Goal: Information Seeking & Learning: Learn about a topic

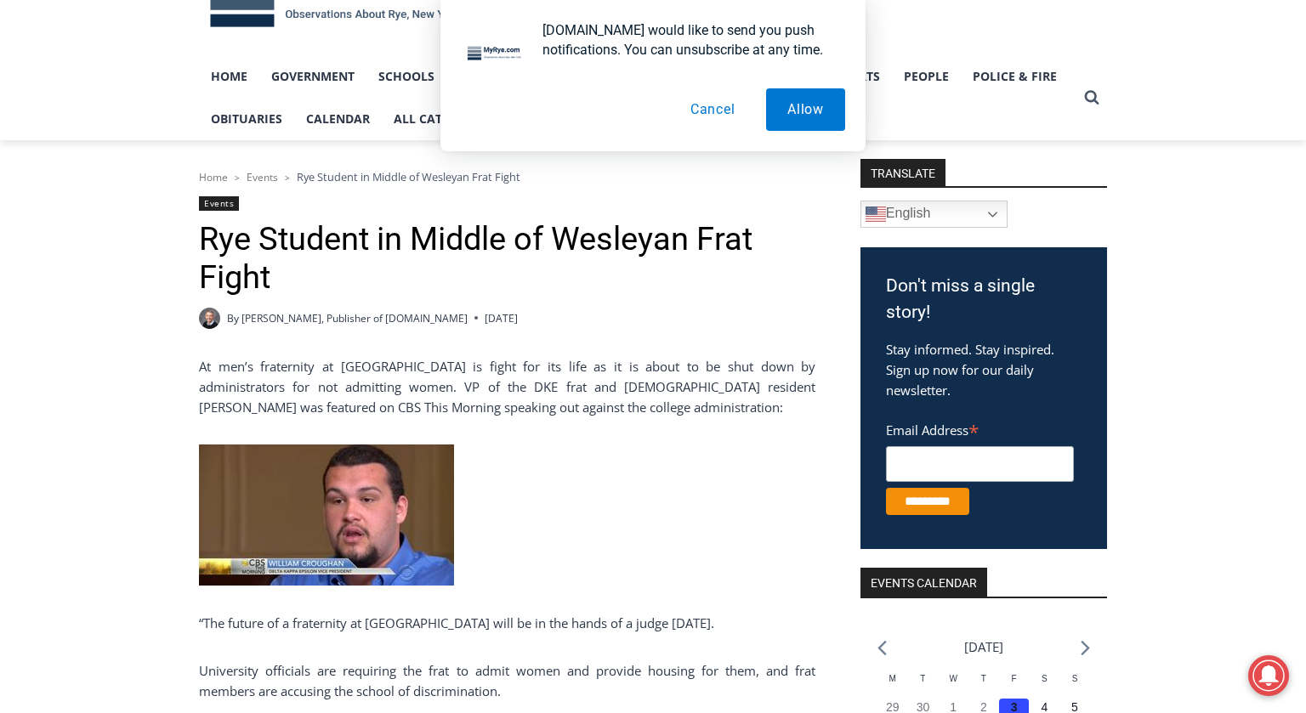
click at [364, 394] on p "At men’s fraternity at [GEOGRAPHIC_DATA] is fight for its life as it is about t…" at bounding box center [507, 386] width 616 height 61
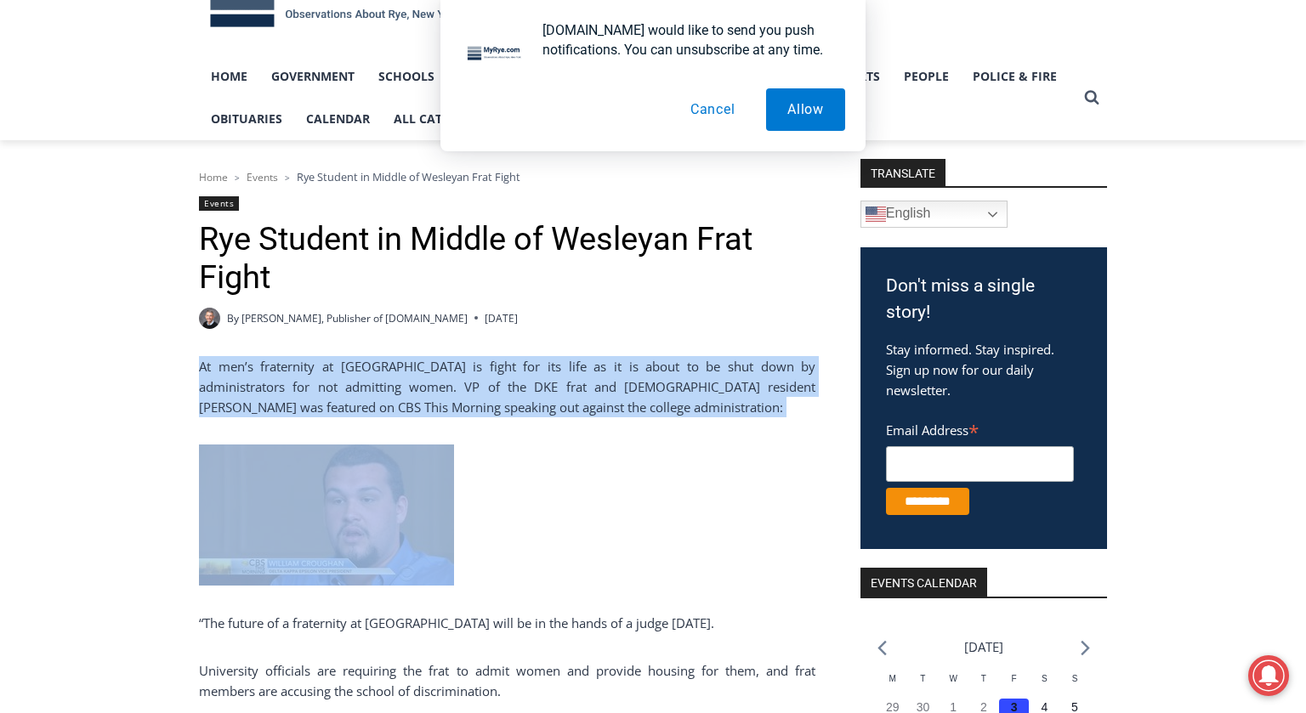
click at [364, 394] on p "At men’s fraternity at [GEOGRAPHIC_DATA] is fight for its life as it is about t…" at bounding box center [507, 386] width 616 height 61
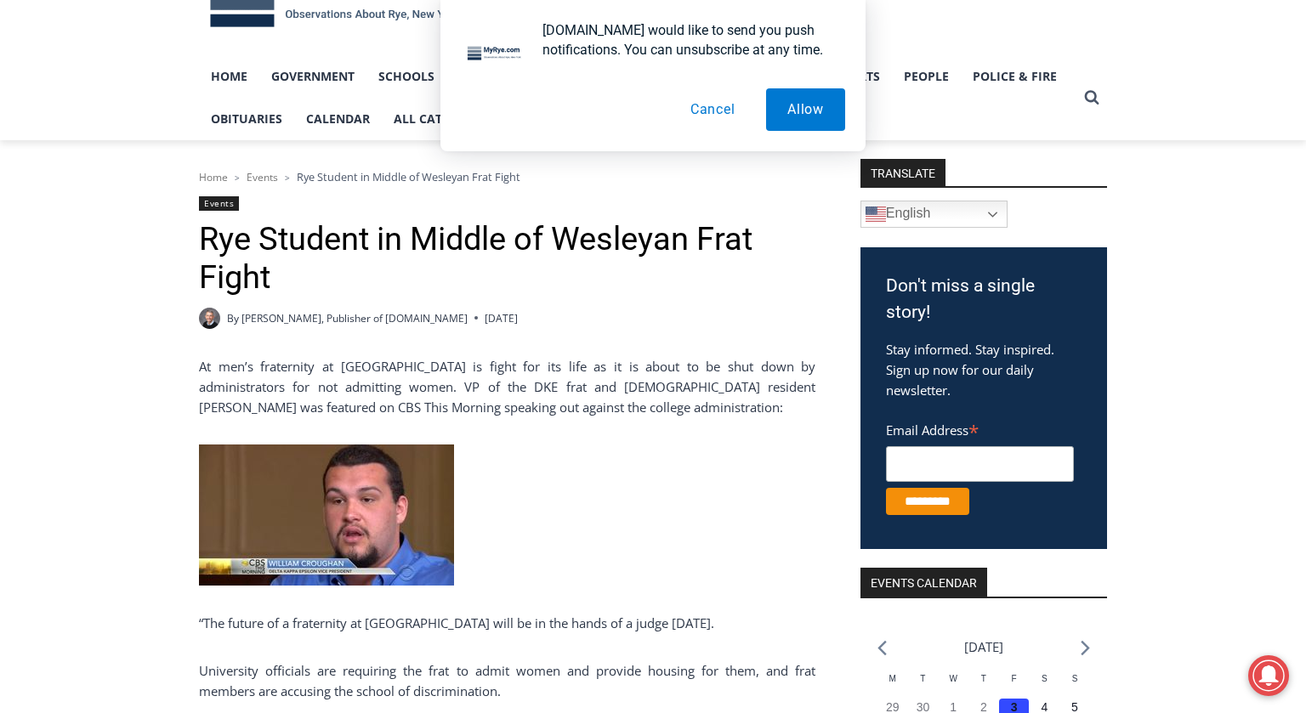
click at [364, 394] on p "At men’s fraternity at [GEOGRAPHIC_DATA] is fight for its life as it is about t…" at bounding box center [507, 386] width 616 height 61
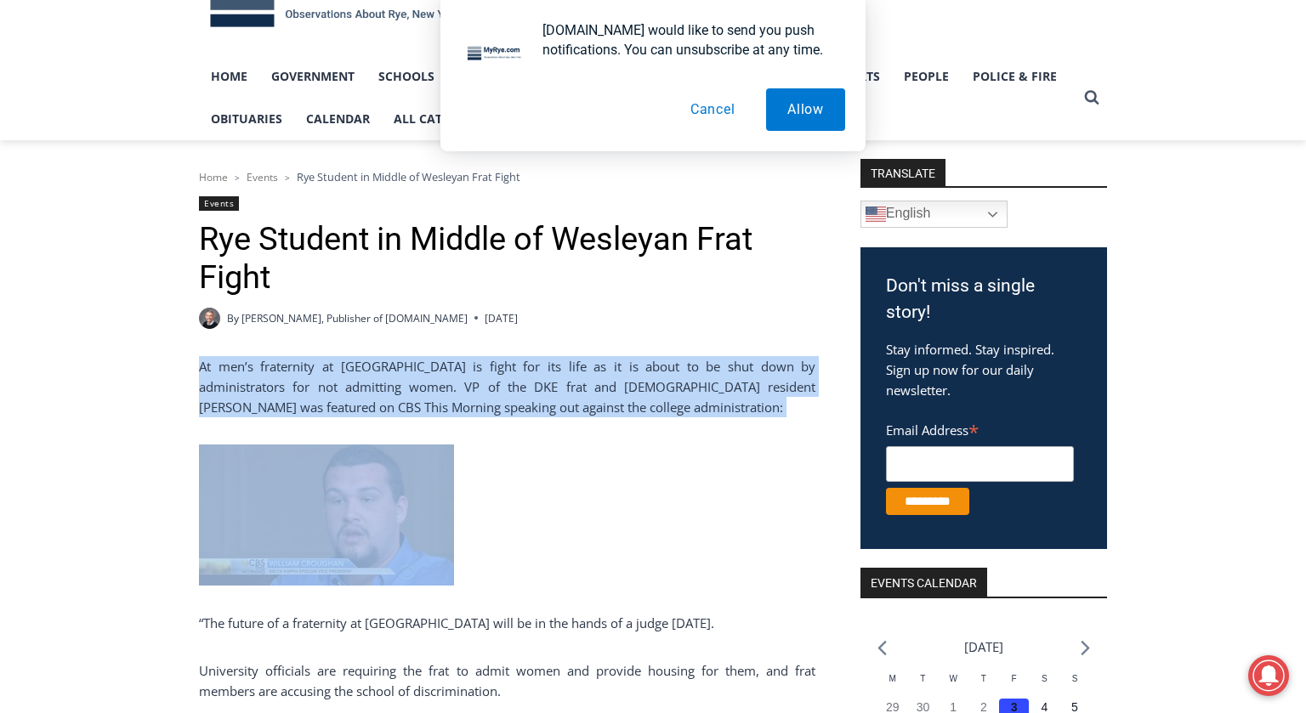
click at [364, 394] on p "At men’s fraternity at [GEOGRAPHIC_DATA] is fight for its life as it is about t…" at bounding box center [507, 386] width 616 height 61
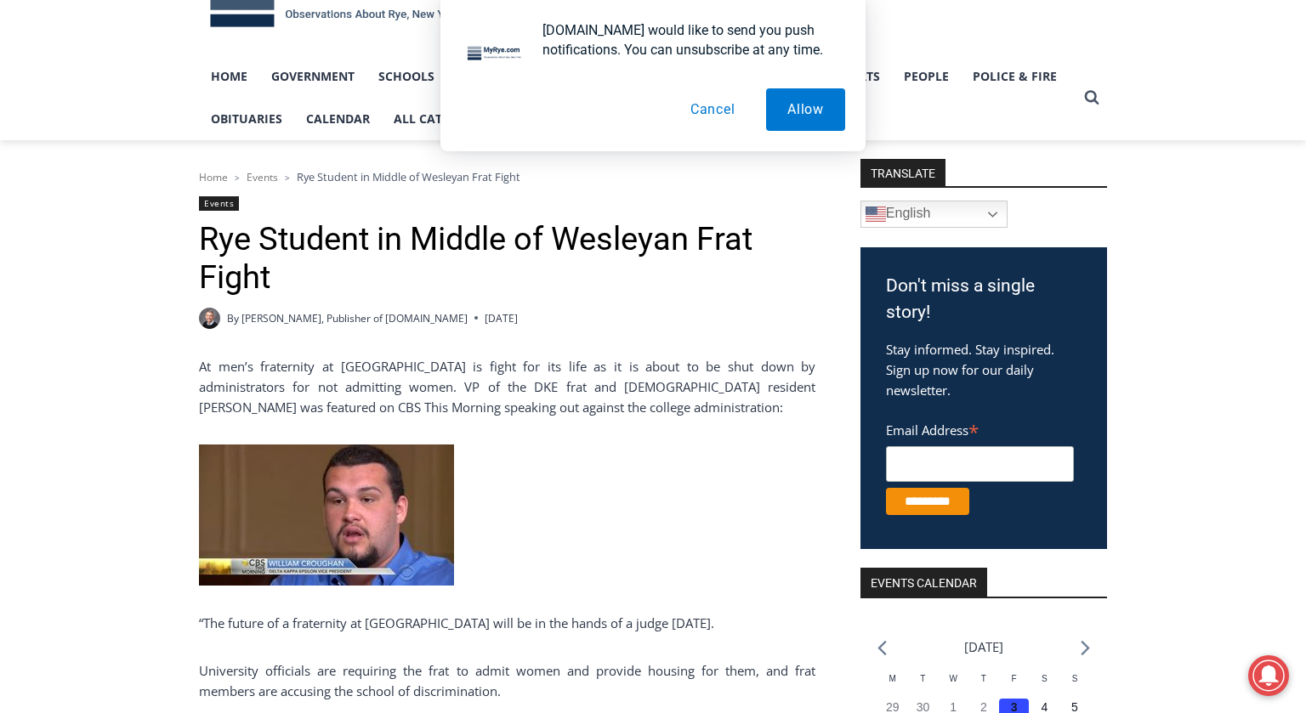
click at [490, 392] on p "At men’s fraternity at [GEOGRAPHIC_DATA] is fight for its life as it is about t…" at bounding box center [507, 386] width 616 height 61
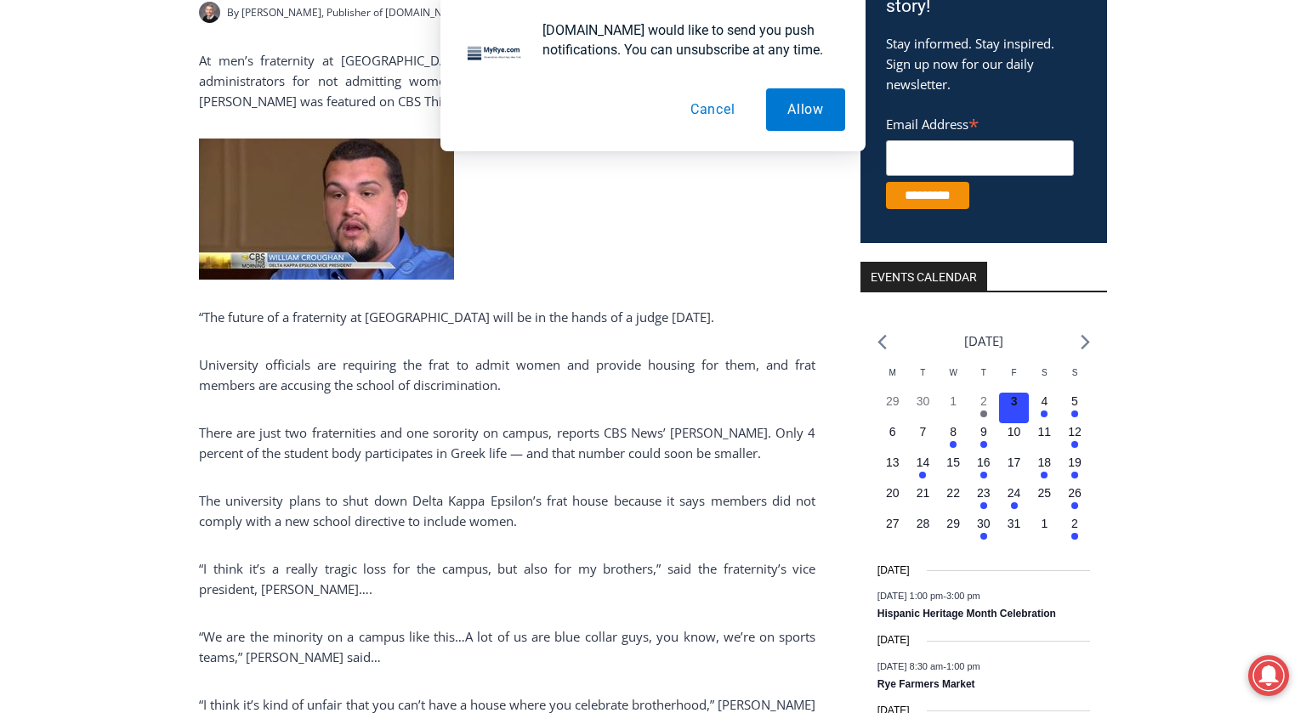
scroll to position [388, 0]
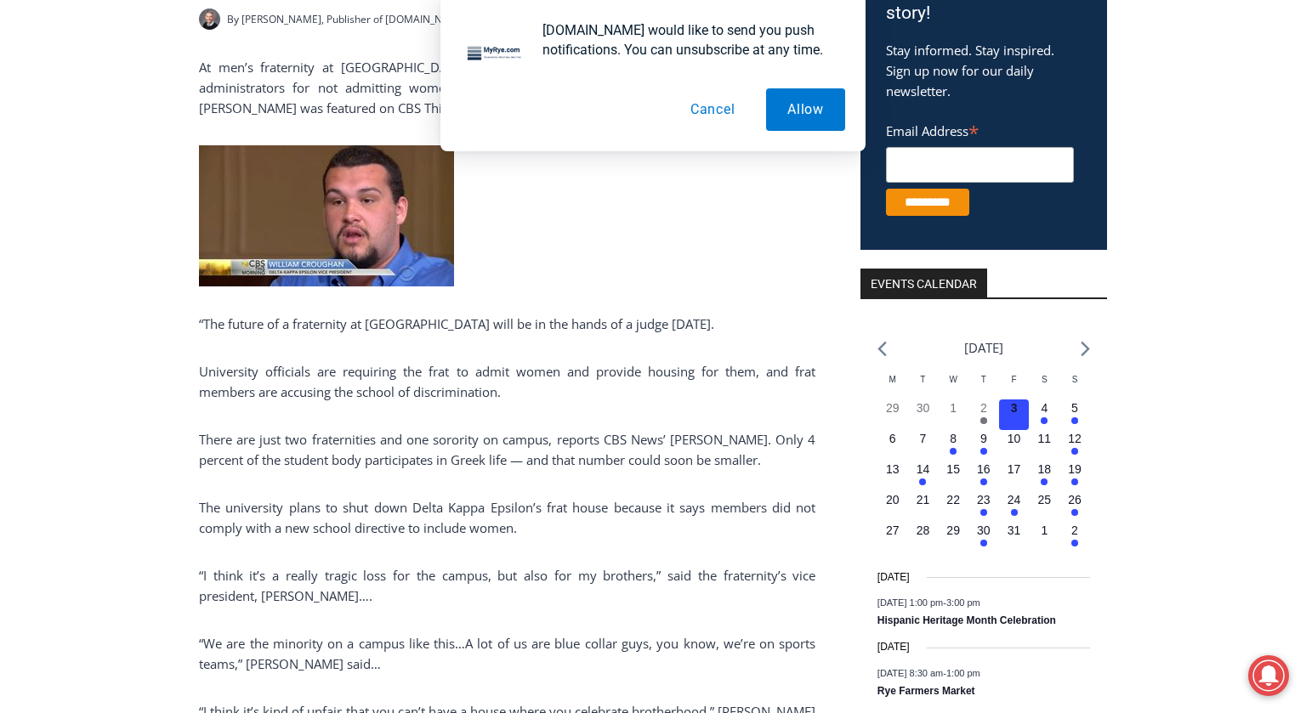
click at [422, 434] on p "There are just two fraternities and one sorority on campus, reports CBS News’ […" at bounding box center [507, 449] width 616 height 41
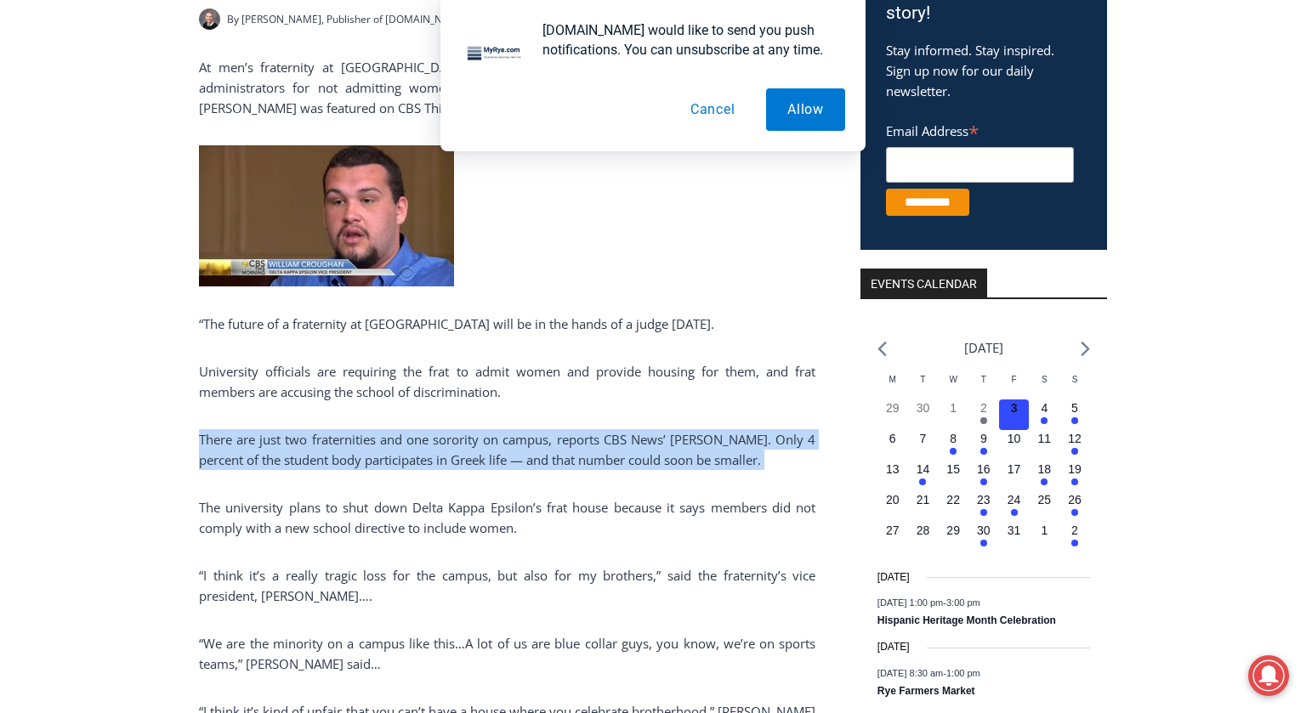
click at [422, 434] on p "There are just two fraternities and one sorority on campus, reports CBS News’ […" at bounding box center [507, 449] width 616 height 41
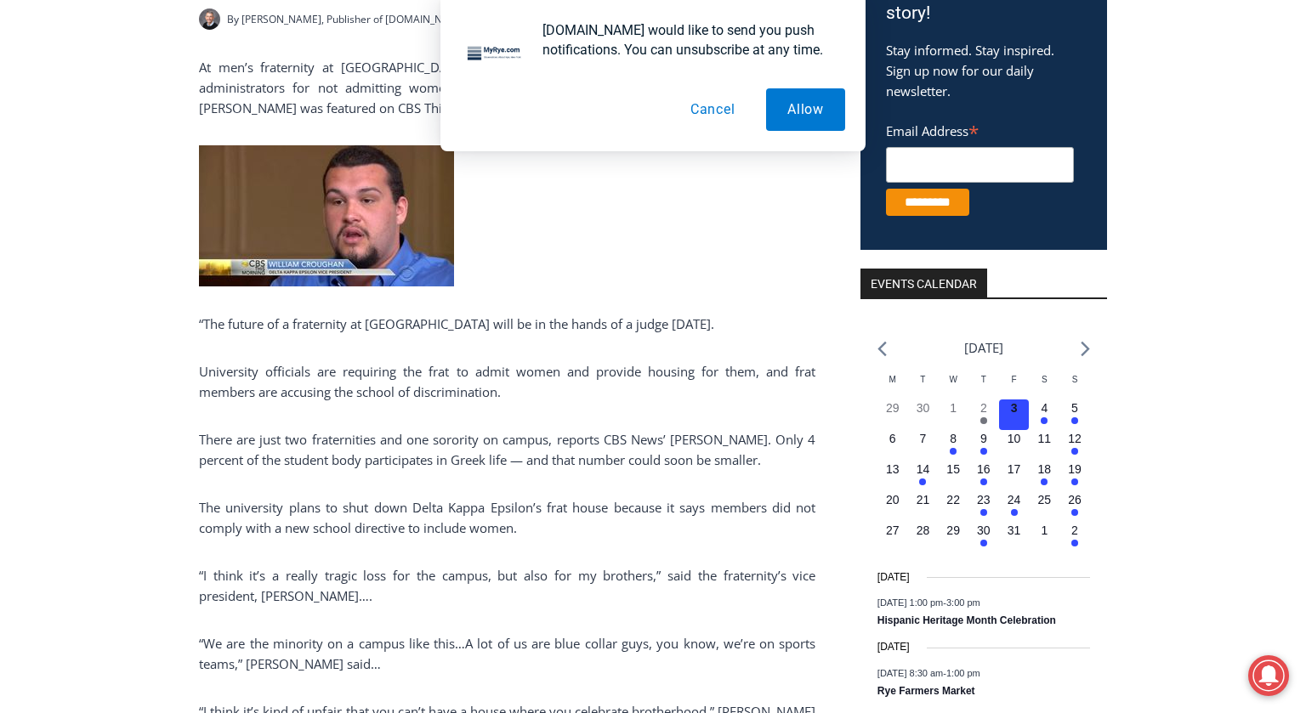
click at [422, 434] on p "There are just two fraternities and one sorority on campus, reports CBS News’ […" at bounding box center [507, 449] width 616 height 41
click at [422, 444] on p "There are just two fraternities and one sorority on campus, reports CBS News’ […" at bounding box center [507, 449] width 616 height 41
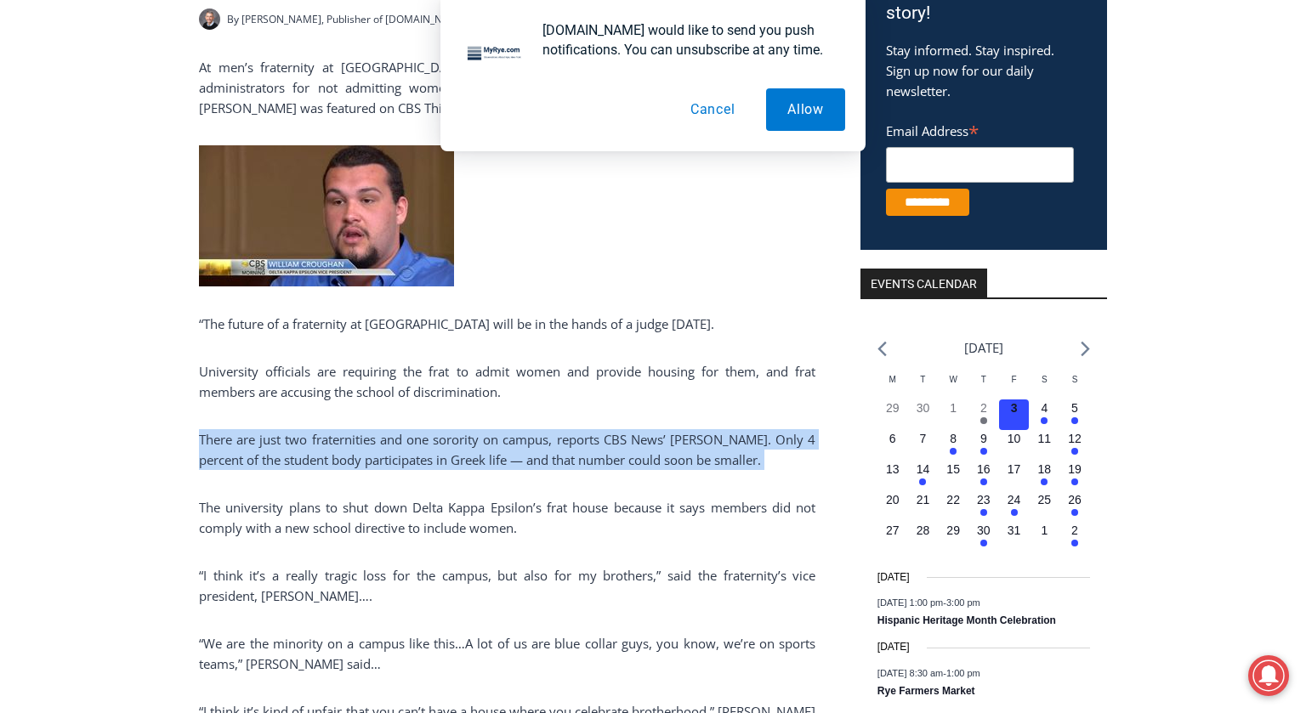
click at [422, 444] on p "There are just two fraternities and one sorority on campus, reports CBS News’ […" at bounding box center [507, 449] width 616 height 41
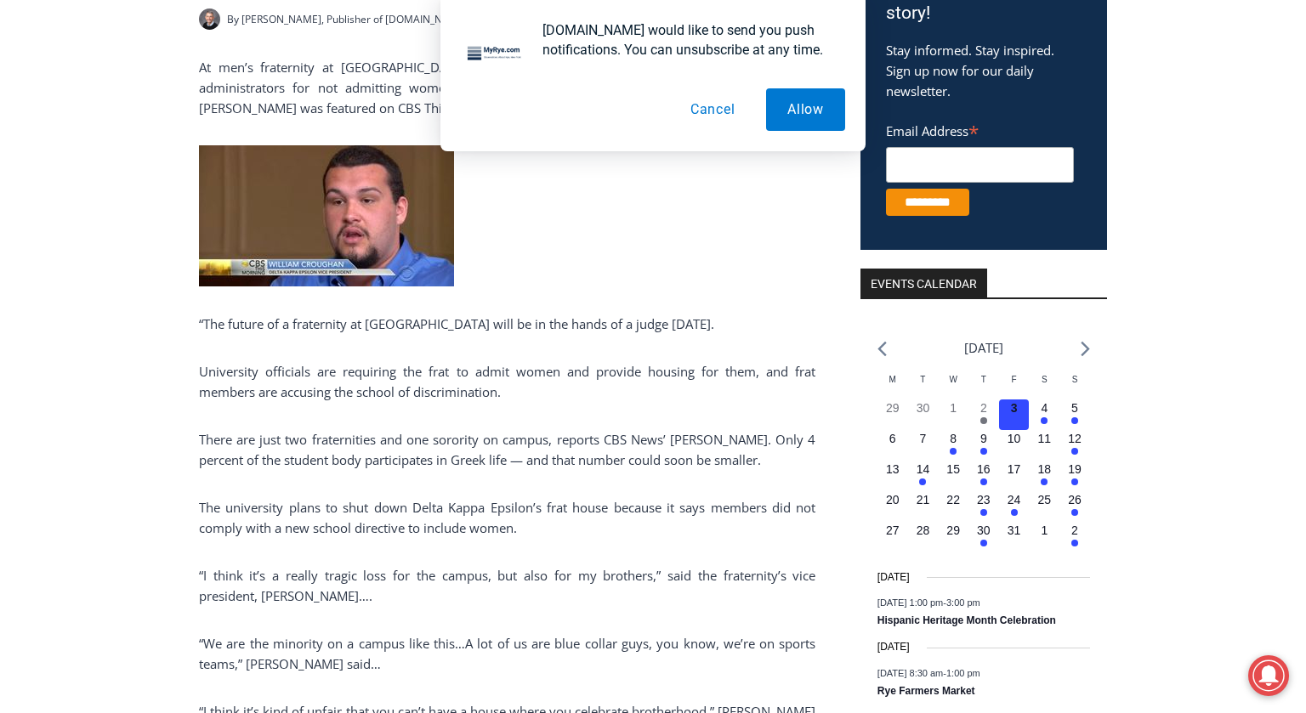
click at [422, 444] on p "There are just two fraternities and one sorority on campus, reports CBS News’ […" at bounding box center [507, 449] width 616 height 41
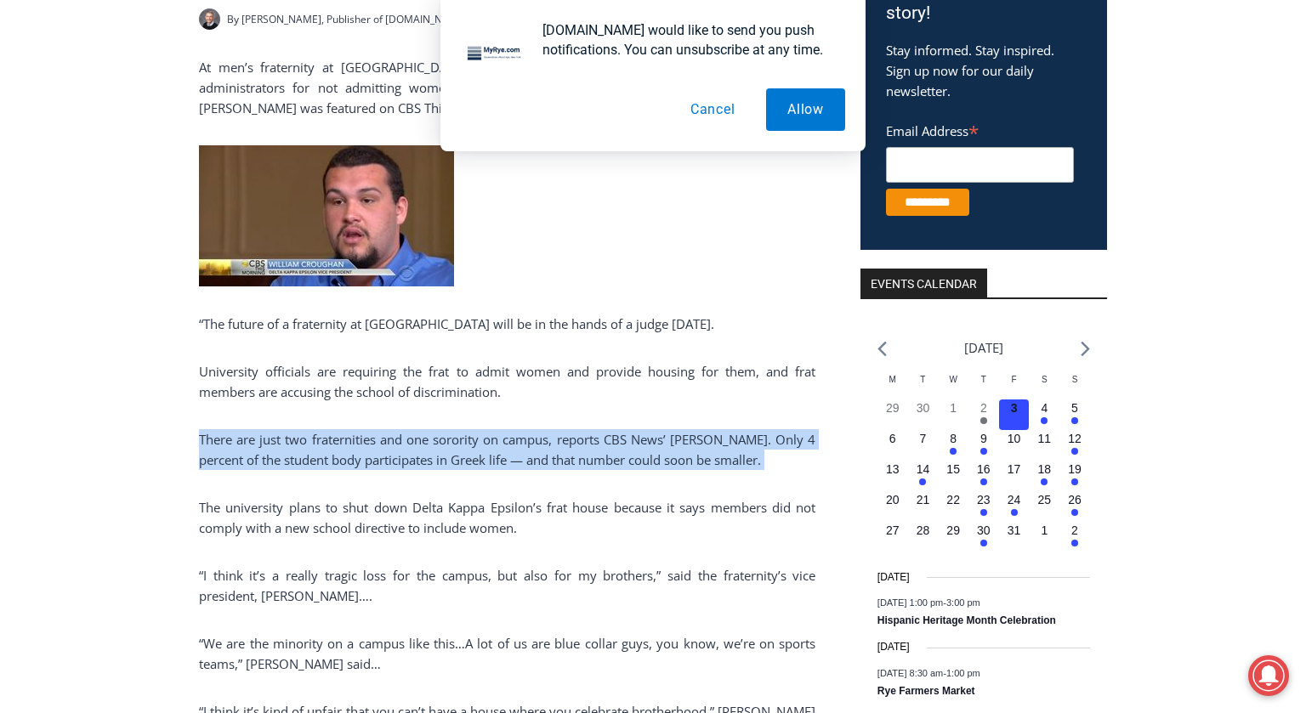
click at [422, 444] on p "There are just two fraternities and one sorority on campus, reports CBS News’ […" at bounding box center [507, 449] width 616 height 41
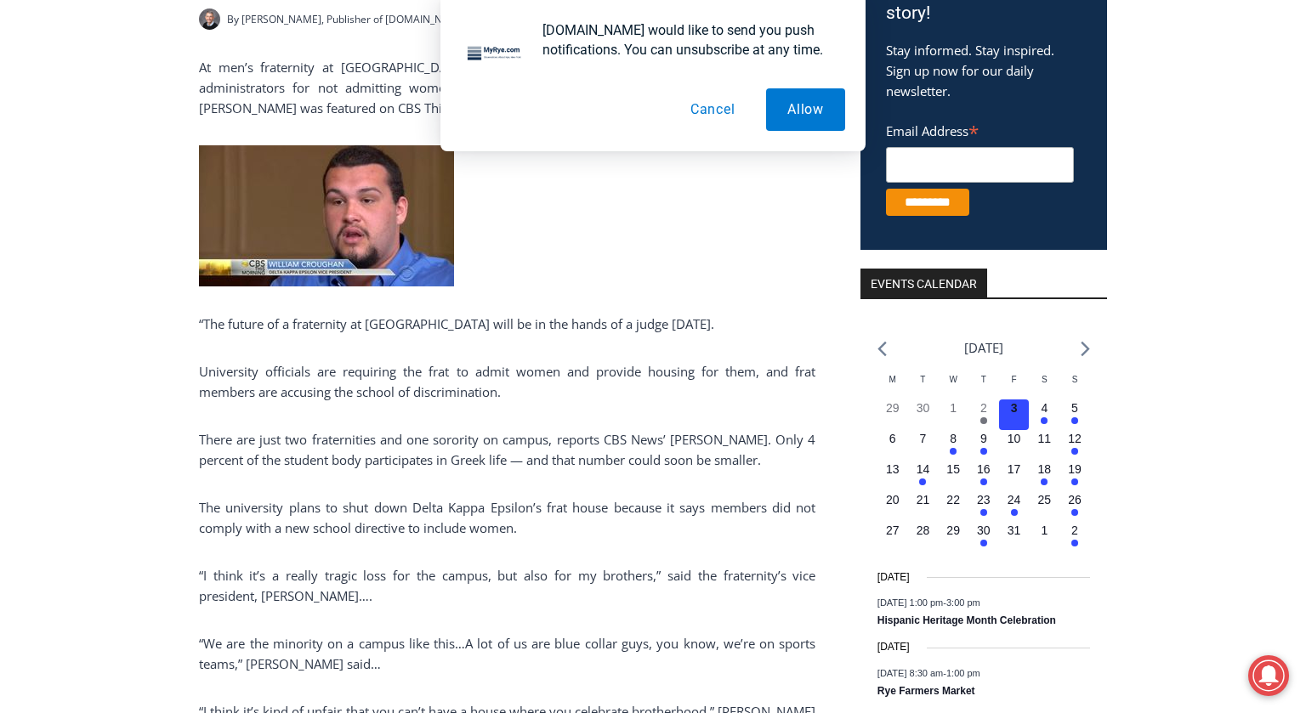
click at [422, 444] on p "There are just two fraternities and one sorority on campus, reports CBS News’ […" at bounding box center [507, 449] width 616 height 41
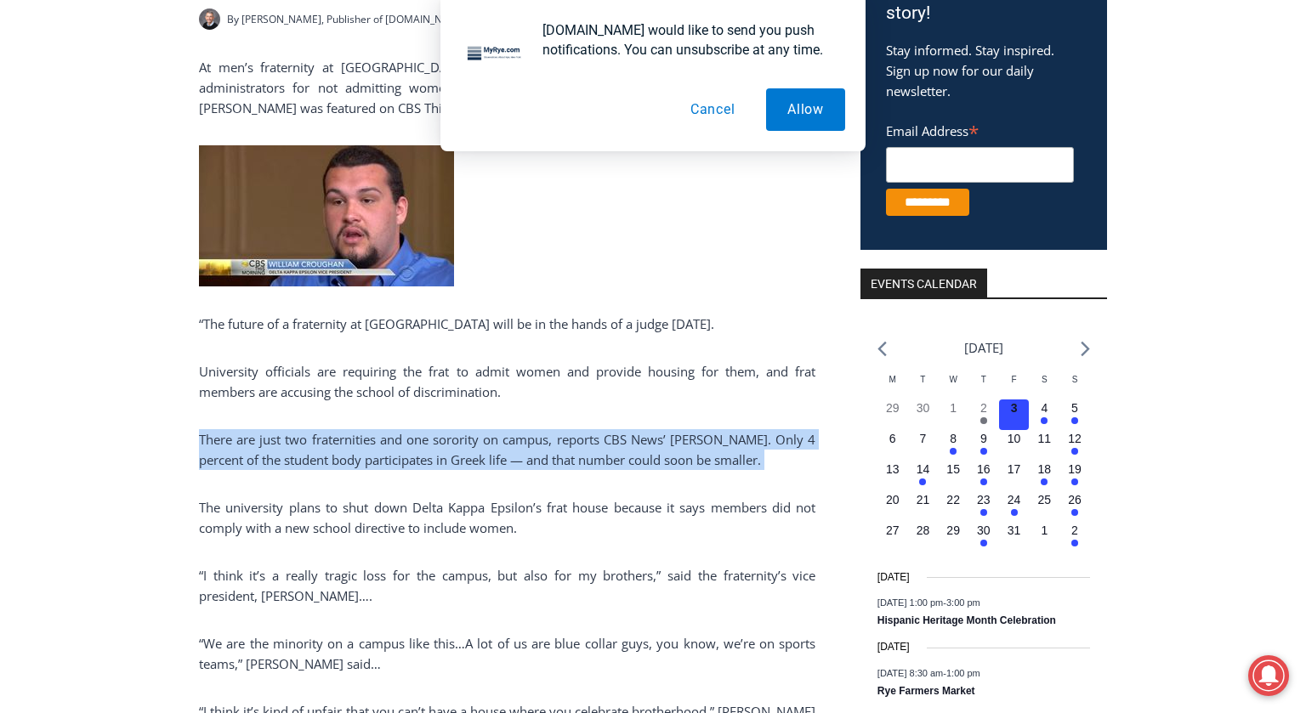
click at [422, 444] on p "There are just two fraternities and one sorority on campus, reports CBS News’ […" at bounding box center [507, 449] width 616 height 41
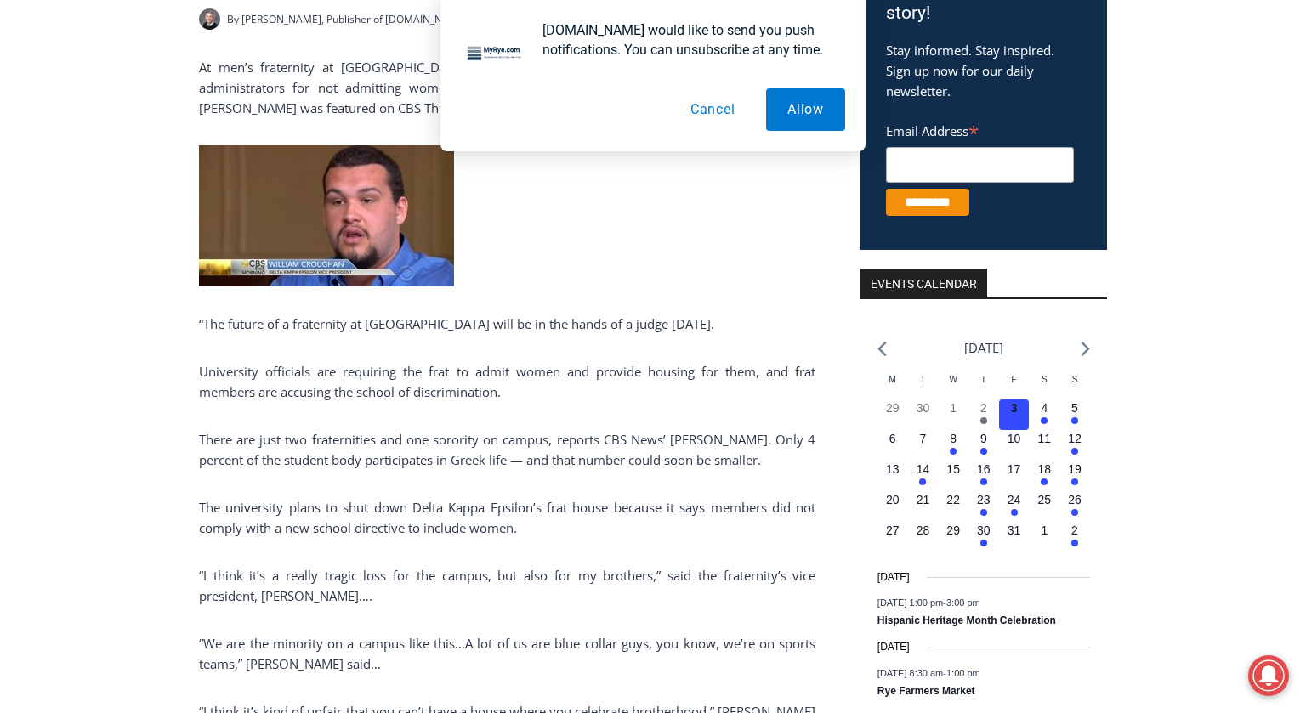
click at [422, 444] on p "There are just two fraternities and one sorority on campus, reports CBS News’ […" at bounding box center [507, 449] width 616 height 41
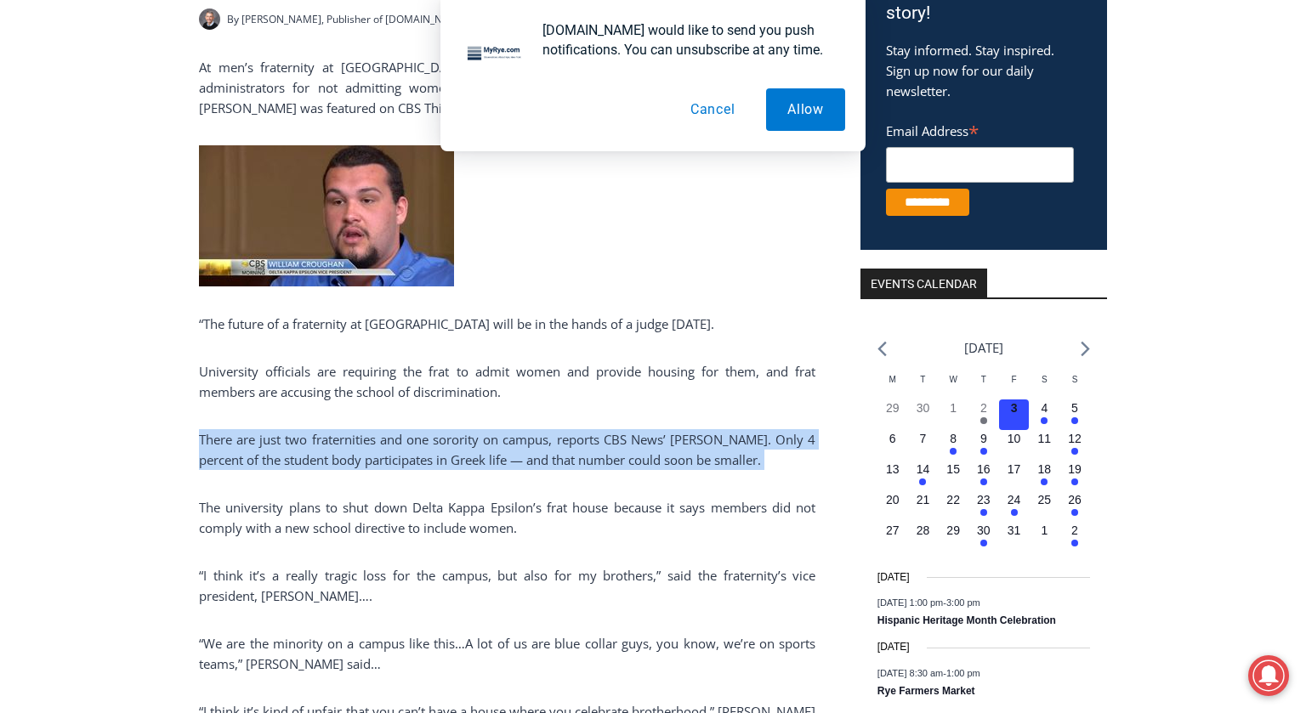
click at [422, 444] on p "There are just two fraternities and one sorority on campus, reports CBS News’ […" at bounding box center [507, 449] width 616 height 41
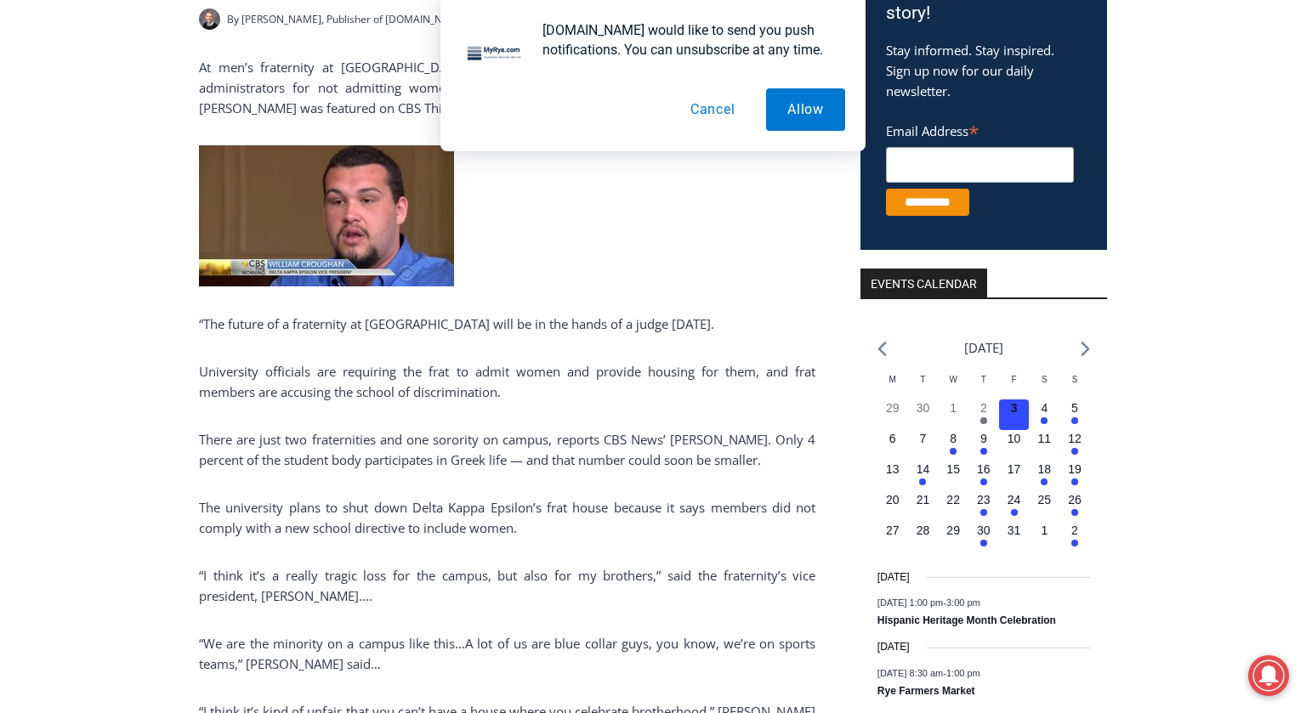
click at [422, 444] on p "There are just two fraternities and one sorority on campus, reports CBS News’ […" at bounding box center [507, 449] width 616 height 41
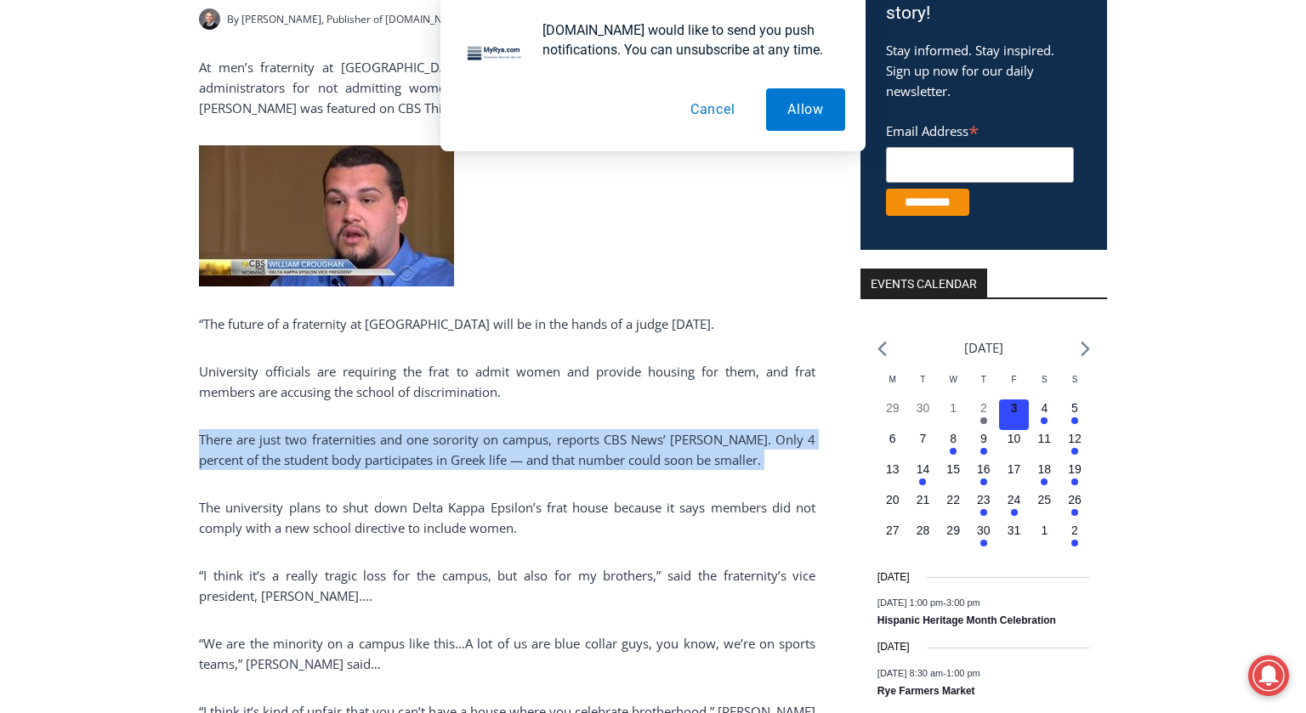
click at [422, 444] on p "There are just two fraternities and one sorority on campus, reports CBS News’ […" at bounding box center [507, 449] width 616 height 41
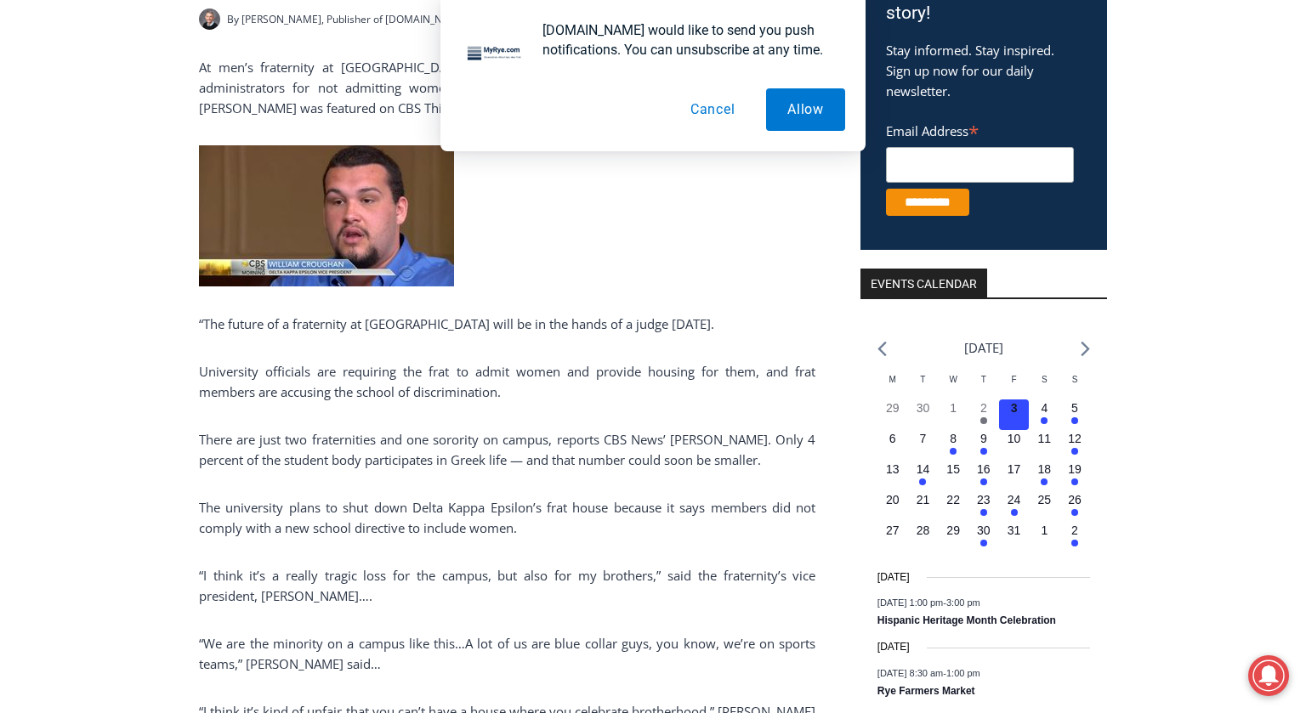
click at [422, 444] on p "There are just two fraternities and one sorority on campus, reports CBS News’ […" at bounding box center [507, 449] width 616 height 41
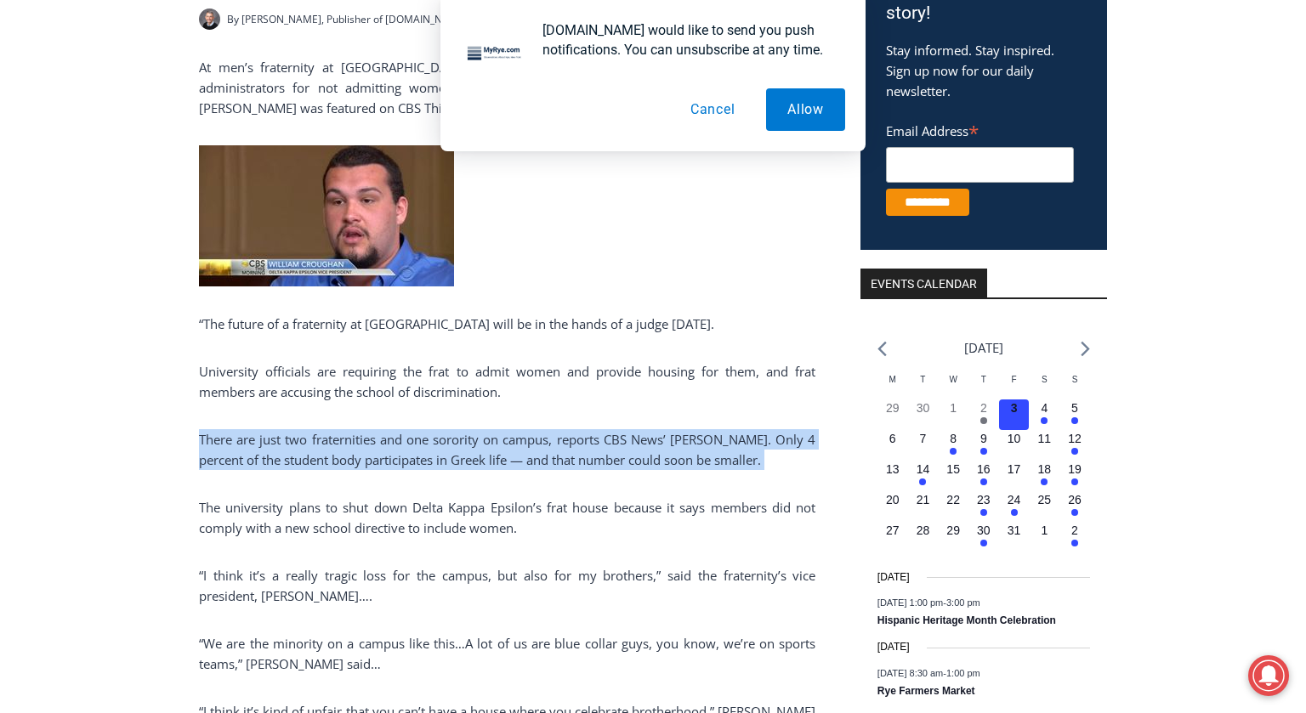
click at [422, 444] on p "There are just two fraternities and one sorority on campus, reports CBS News’ […" at bounding box center [507, 449] width 616 height 41
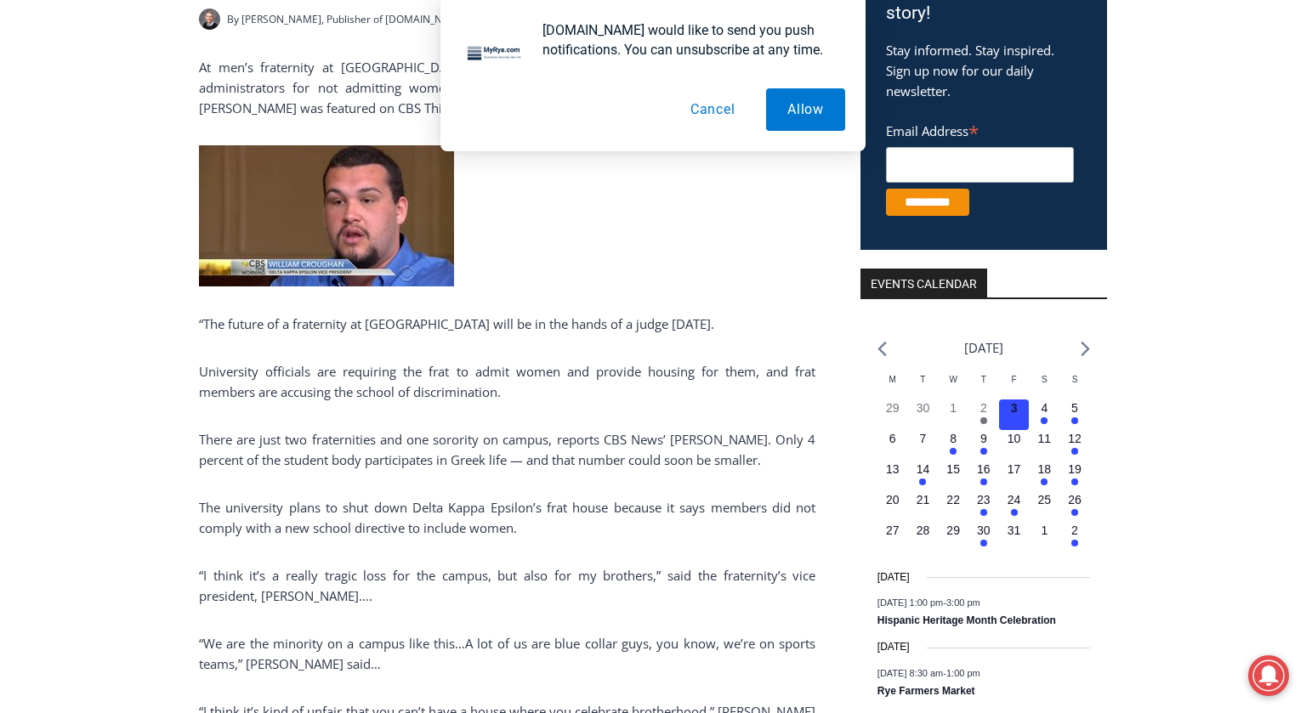
click at [422, 444] on p "There are just two fraternities and one sorority on campus, reports CBS News’ […" at bounding box center [507, 449] width 616 height 41
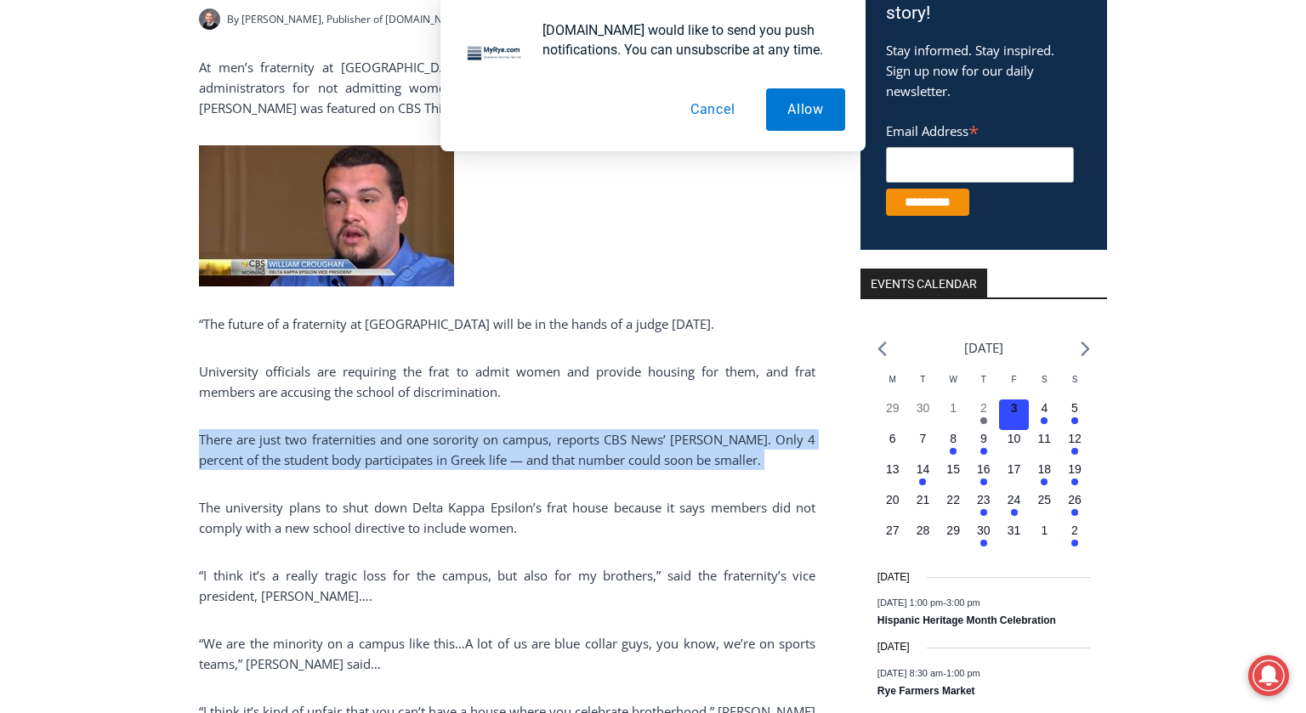
click at [422, 444] on p "There are just two fraternities and one sorority on campus, reports CBS News’ […" at bounding box center [507, 449] width 616 height 41
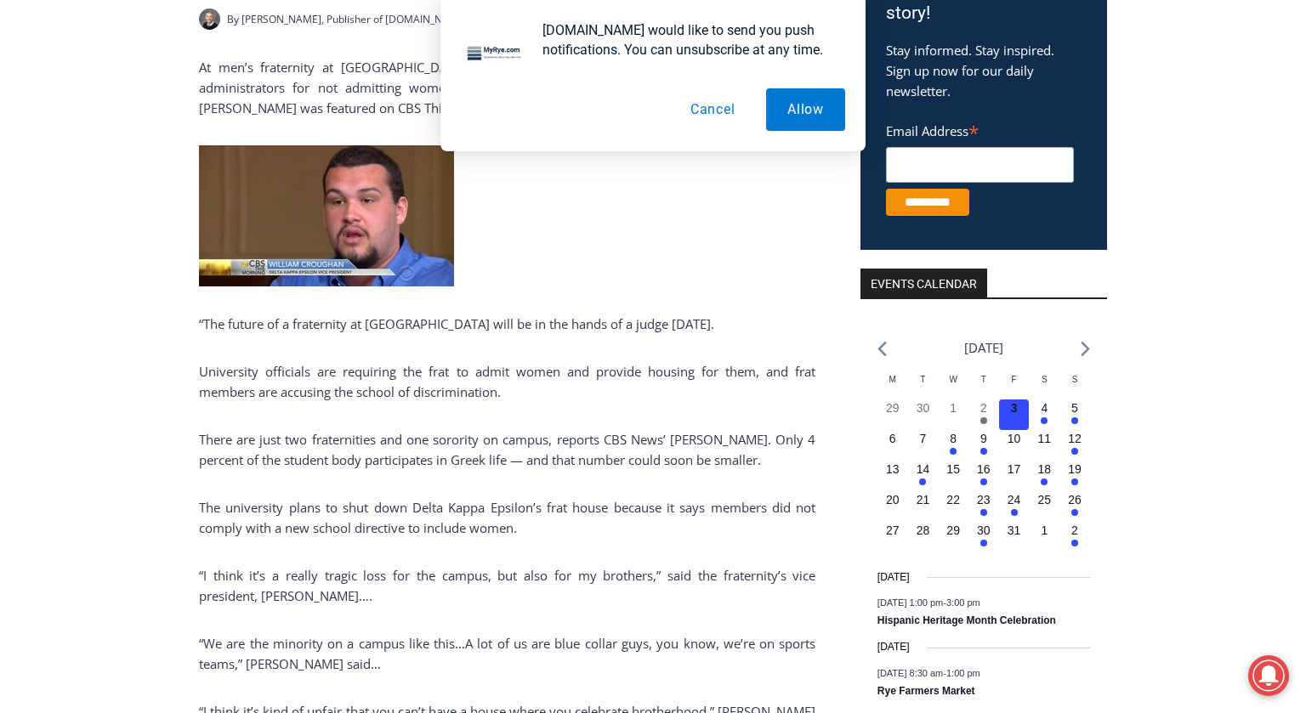
click at [422, 444] on p "There are just two fraternities and one sorority on campus, reports CBS News’ […" at bounding box center [507, 449] width 616 height 41
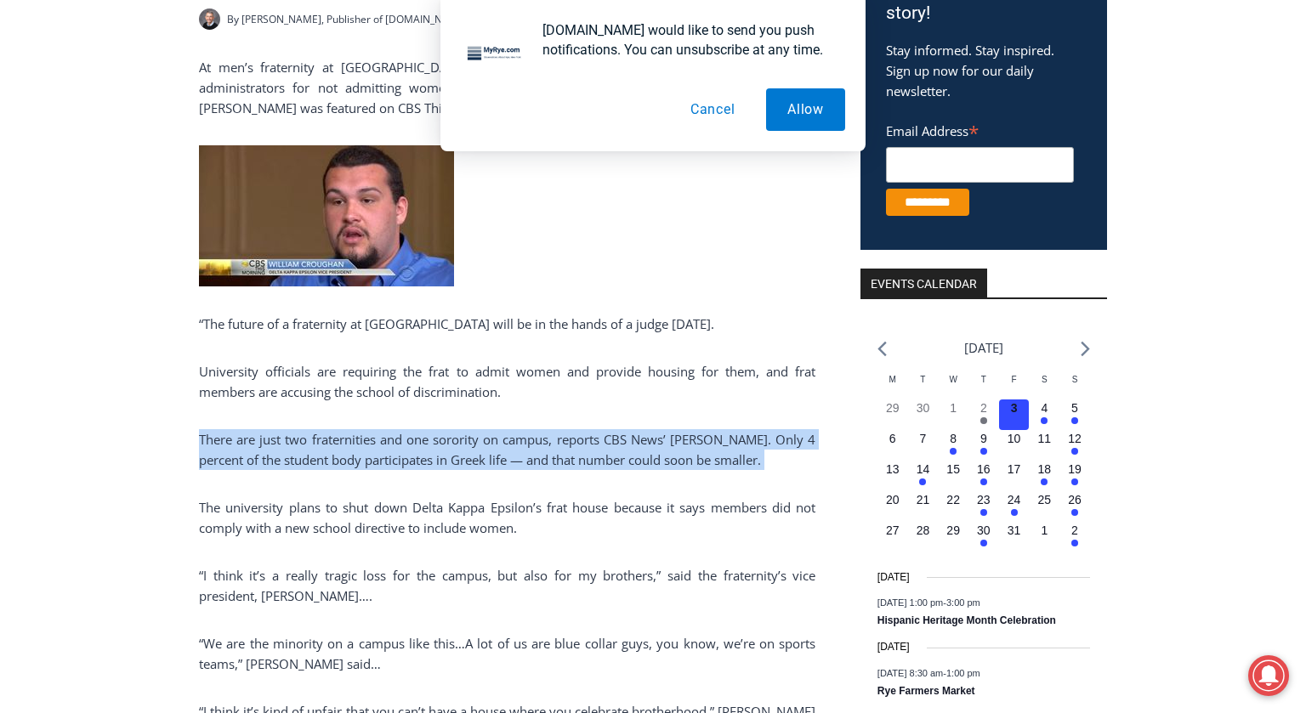
click at [422, 444] on p "There are just two fraternities and one sorority on campus, reports CBS News’ […" at bounding box center [507, 449] width 616 height 41
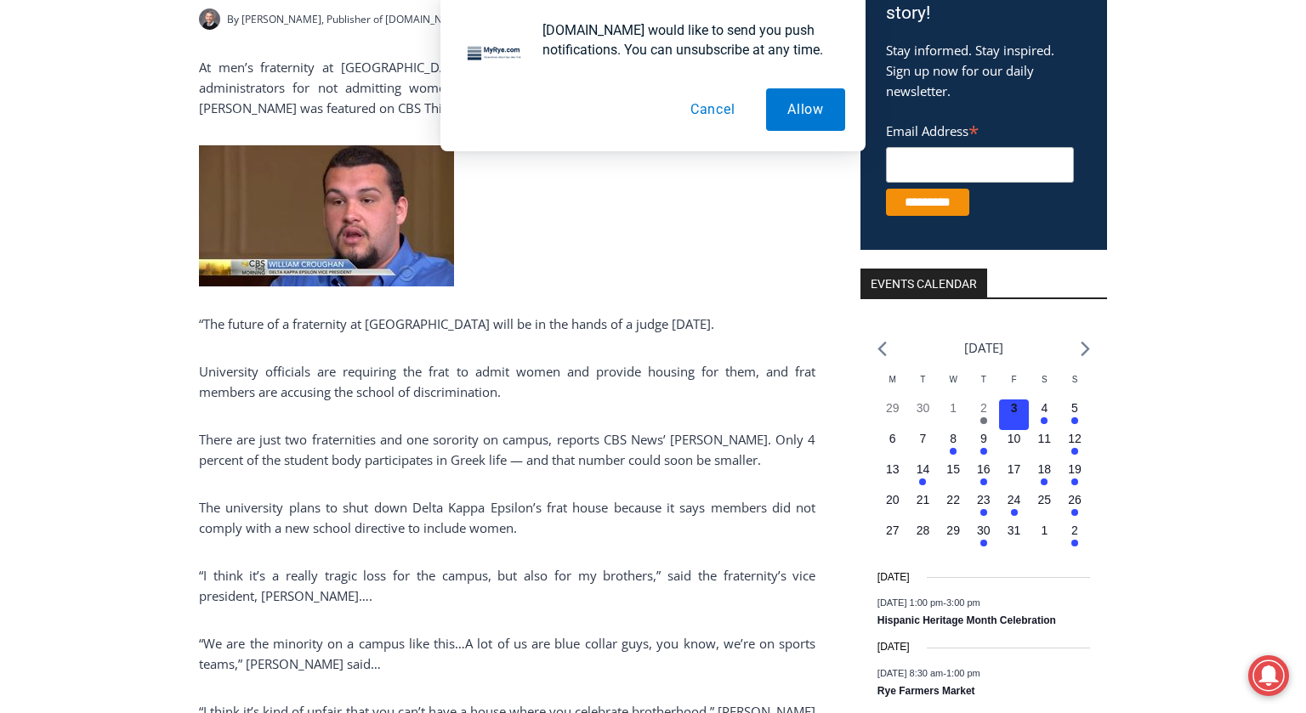
click at [422, 444] on p "There are just two fraternities and one sorority on campus, reports CBS News’ […" at bounding box center [507, 449] width 616 height 41
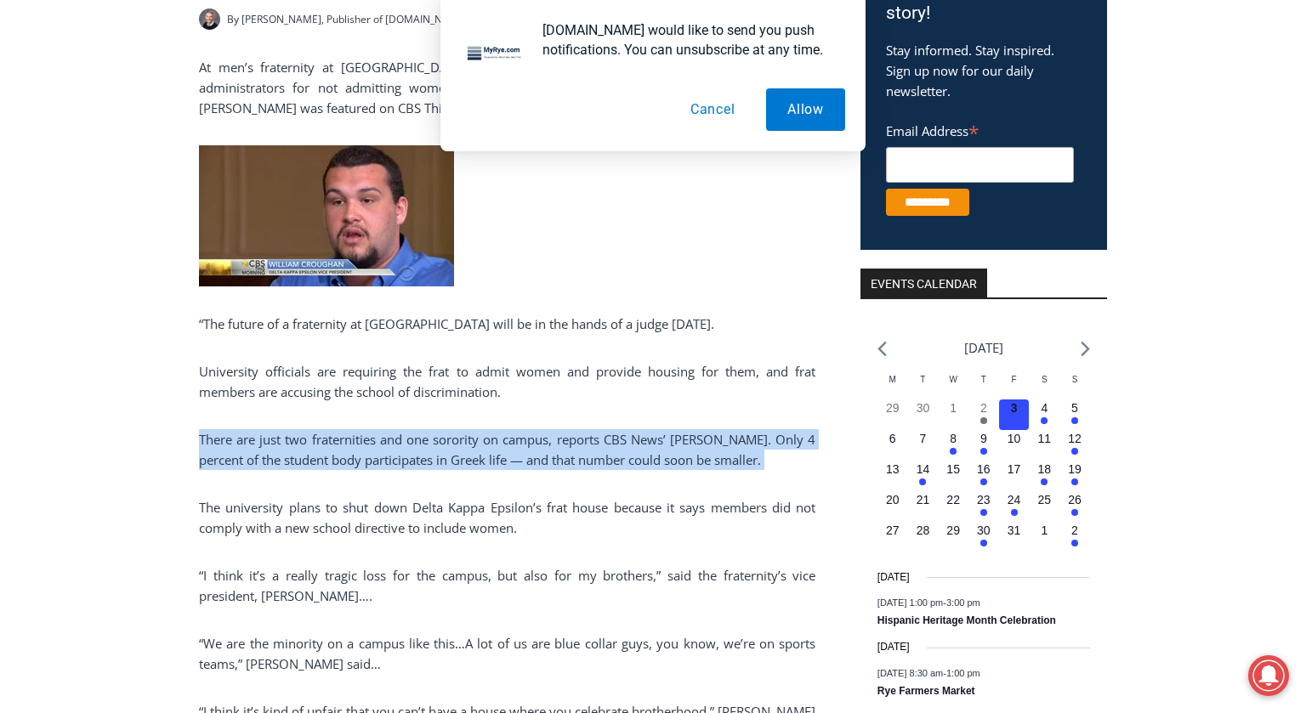
click at [422, 444] on p "There are just two fraternities and one sorority on campus, reports CBS News’ […" at bounding box center [507, 449] width 616 height 41
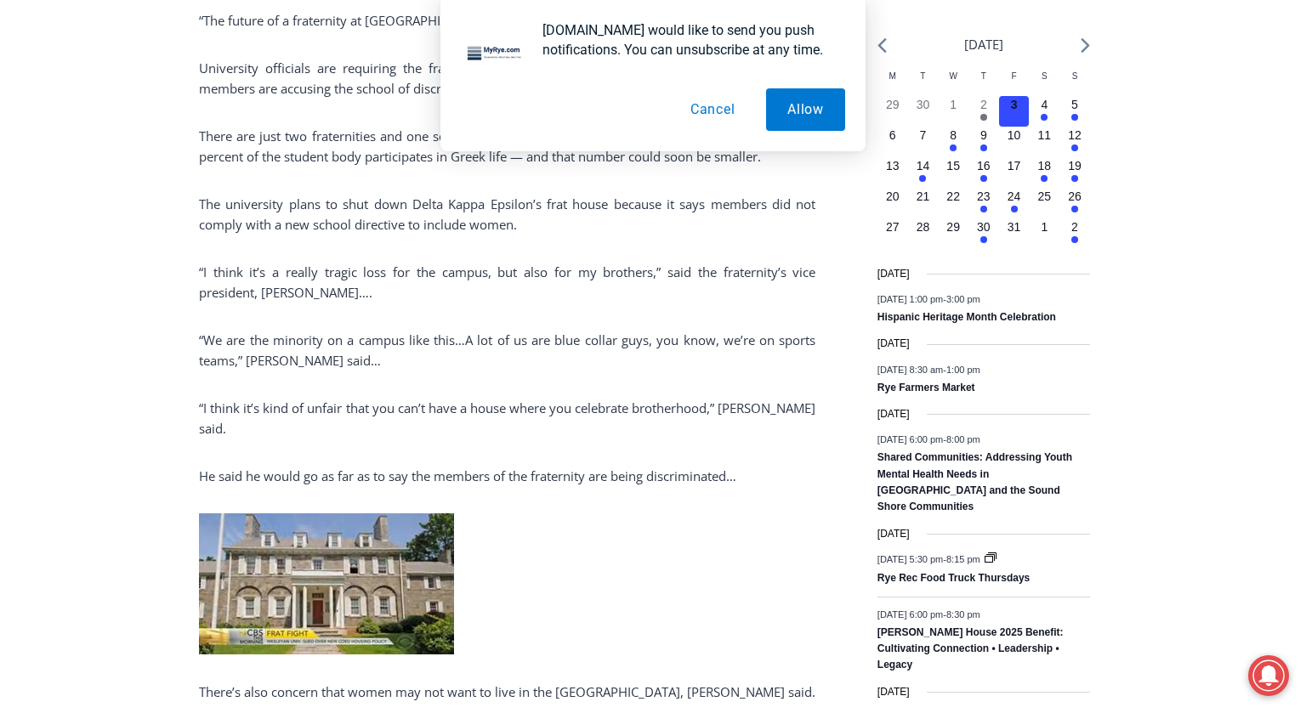
scroll to position [694, 0]
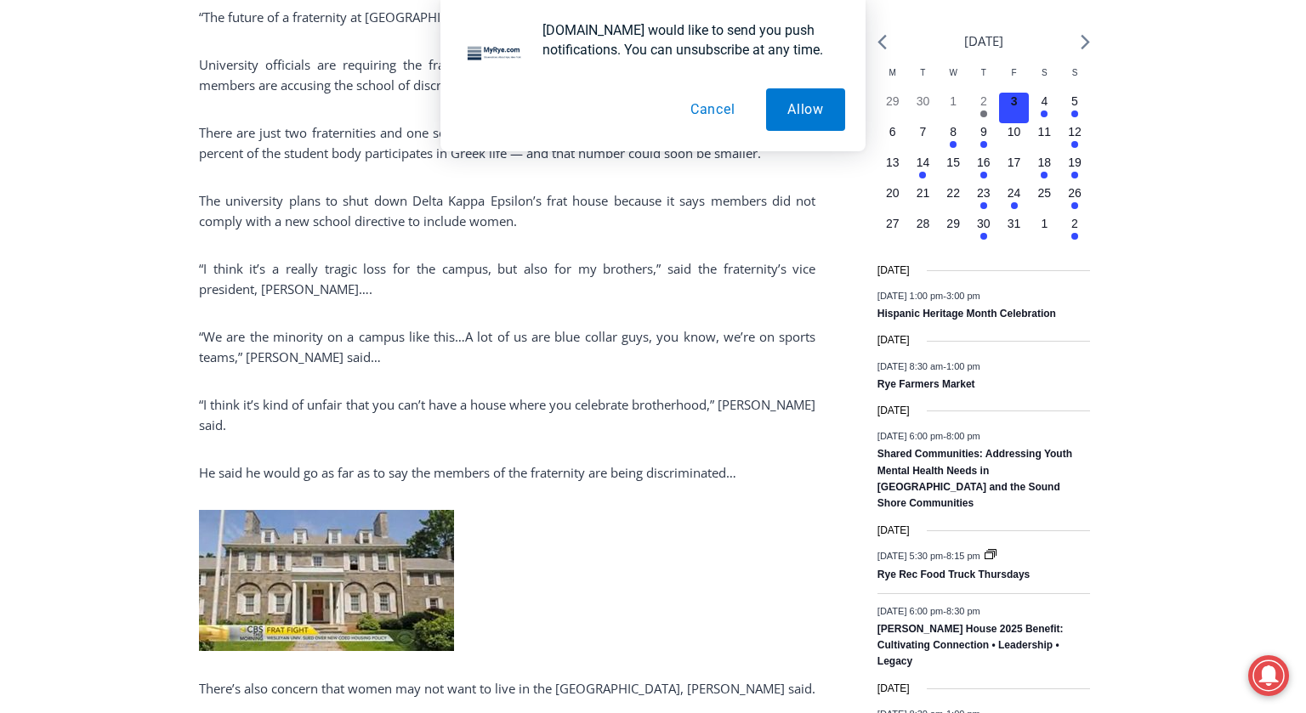
click at [437, 404] on p "“I think it’s kind of unfair that you can’t have a house where you celebrate br…" at bounding box center [507, 414] width 616 height 41
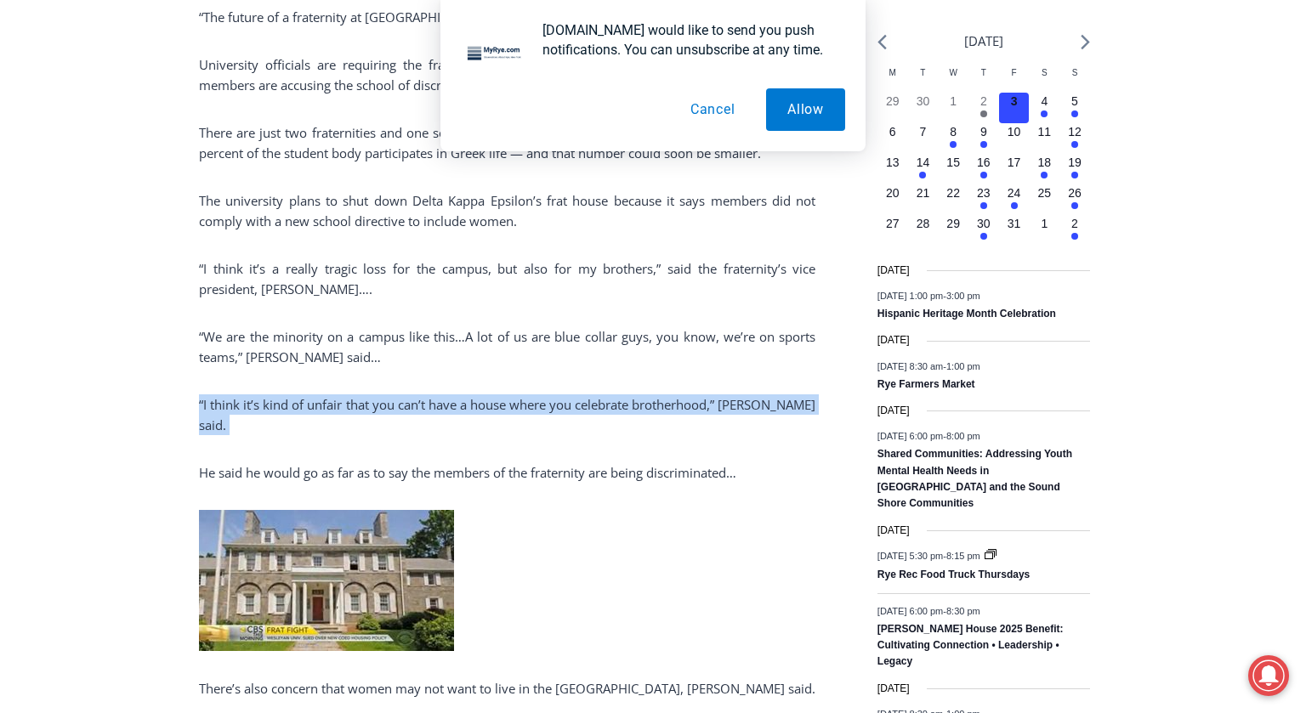
click at [437, 404] on p "“I think it’s kind of unfair that you can’t have a house where you celebrate br…" at bounding box center [507, 414] width 616 height 41
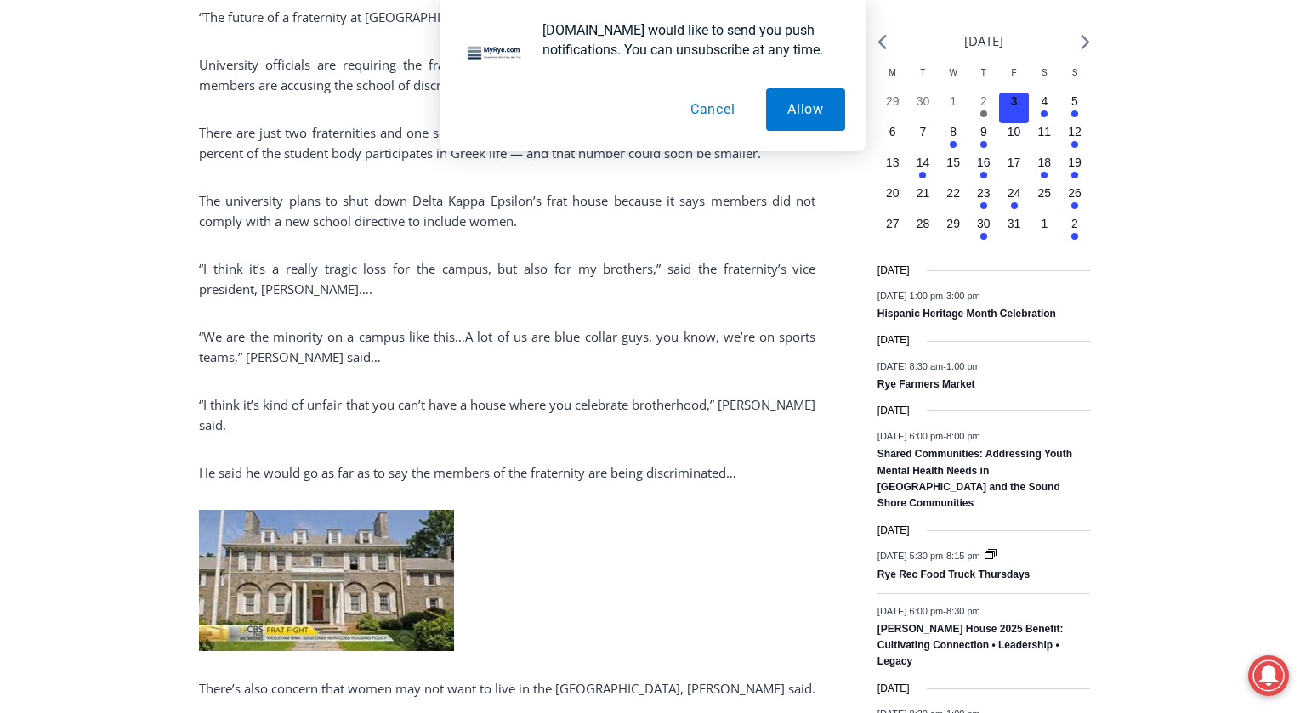
click at [437, 404] on p "“I think it’s kind of unfair that you can’t have a house where you celebrate br…" at bounding box center [507, 414] width 616 height 41
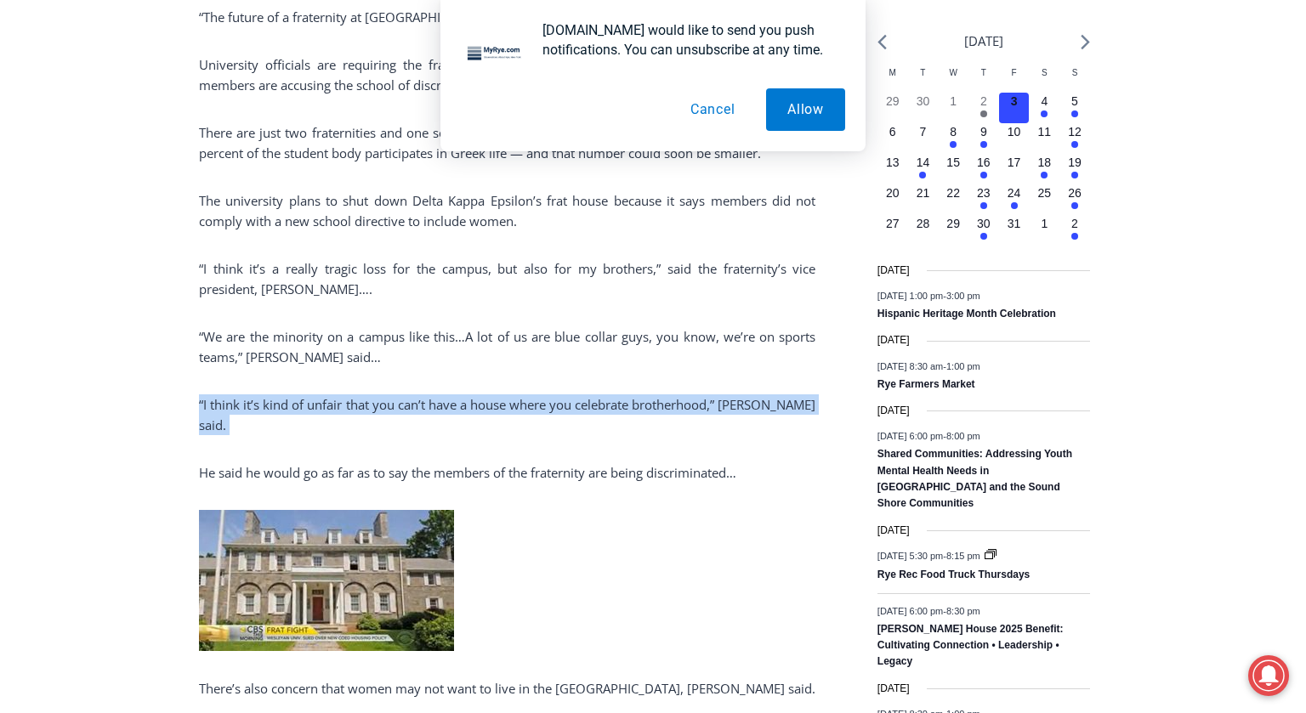
click at [437, 404] on p "“I think it’s kind of unfair that you can’t have a house where you celebrate br…" at bounding box center [507, 414] width 616 height 41
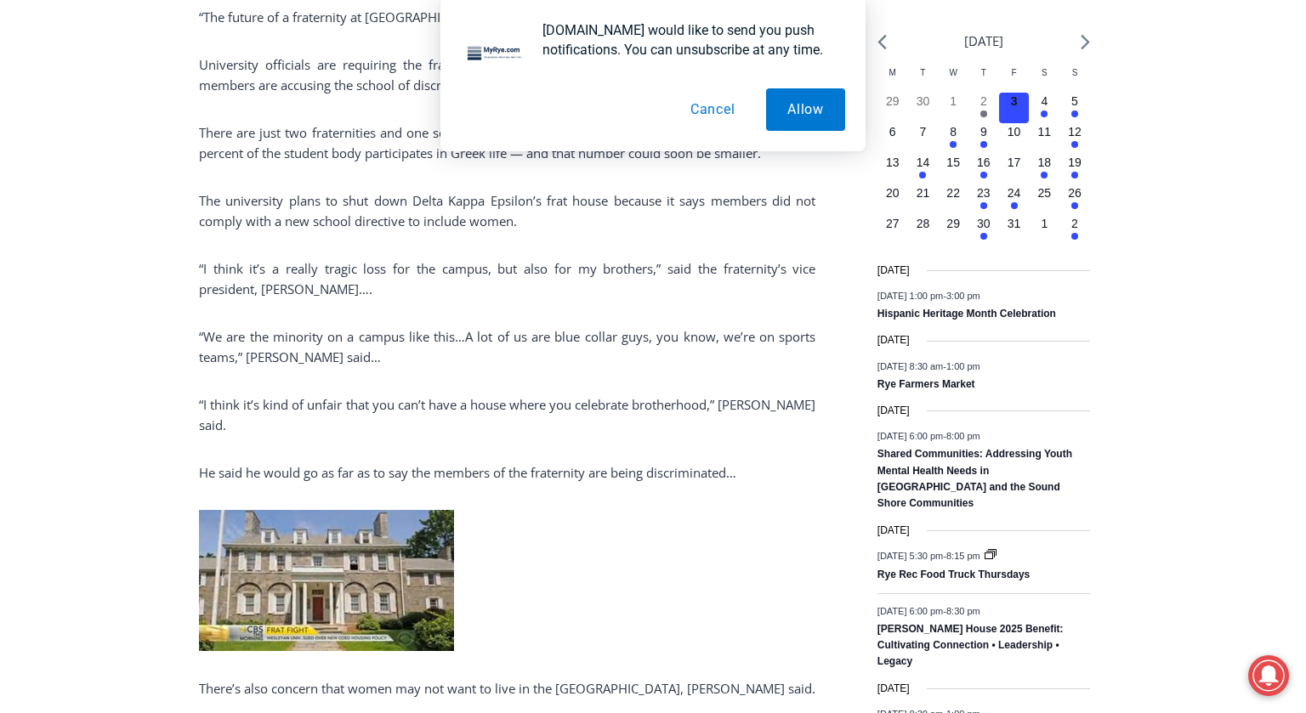
click at [437, 404] on p "“I think it’s kind of unfair that you can’t have a house where you celebrate br…" at bounding box center [507, 414] width 616 height 41
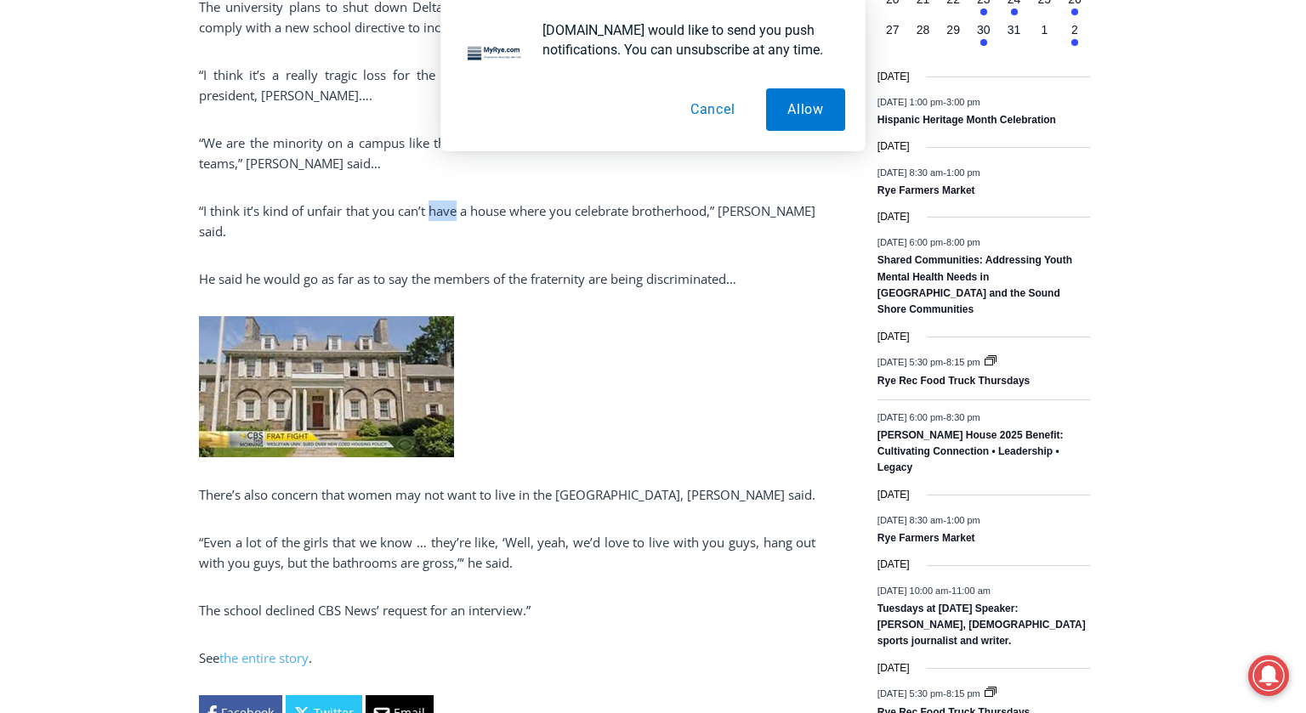
scroll to position [910, 0]
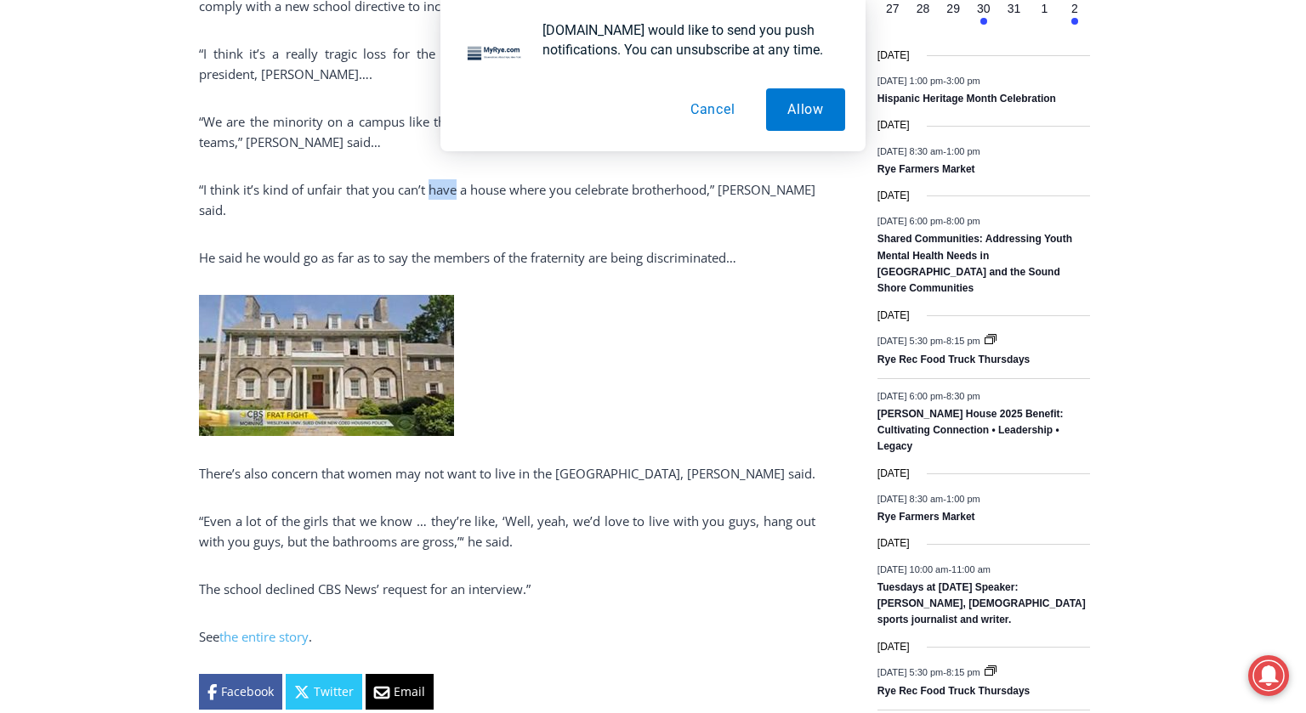
click at [439, 463] on p "There’s also concern that women may not want to live in the [GEOGRAPHIC_DATA], …" at bounding box center [507, 473] width 616 height 20
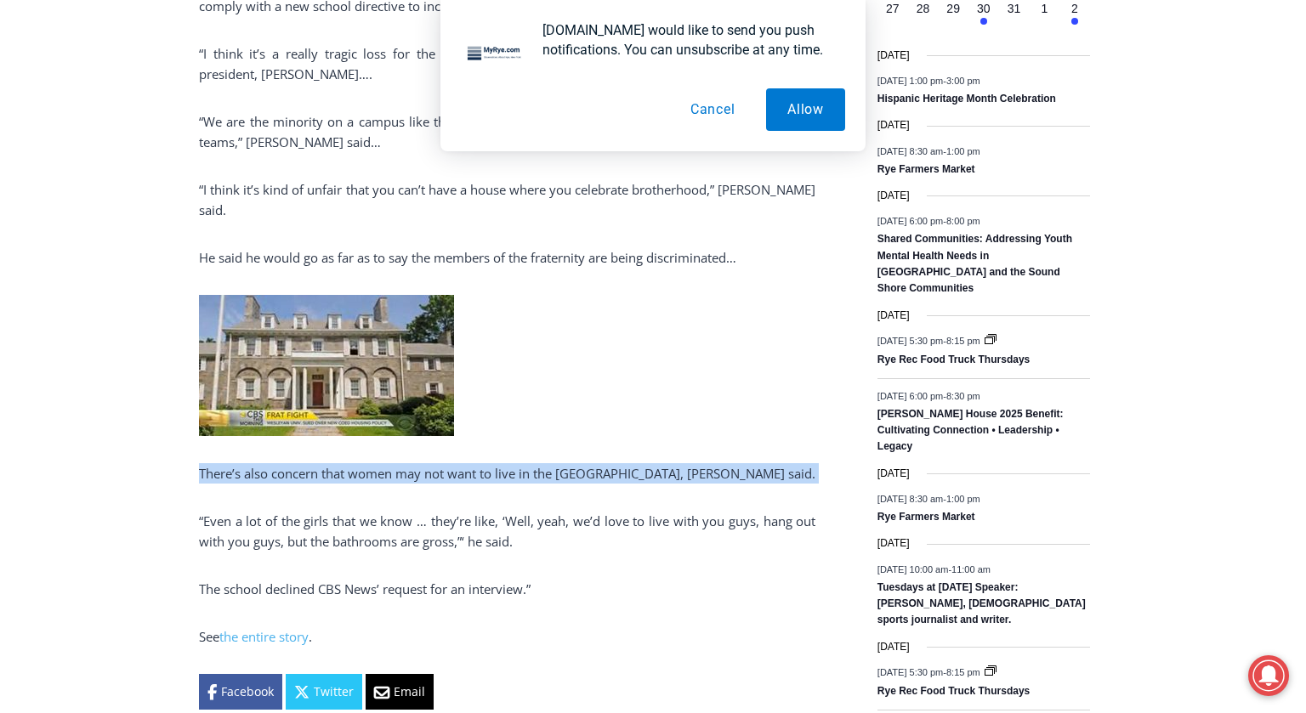
click at [439, 463] on p "There’s also concern that women may not want to live in the [GEOGRAPHIC_DATA], …" at bounding box center [507, 473] width 616 height 20
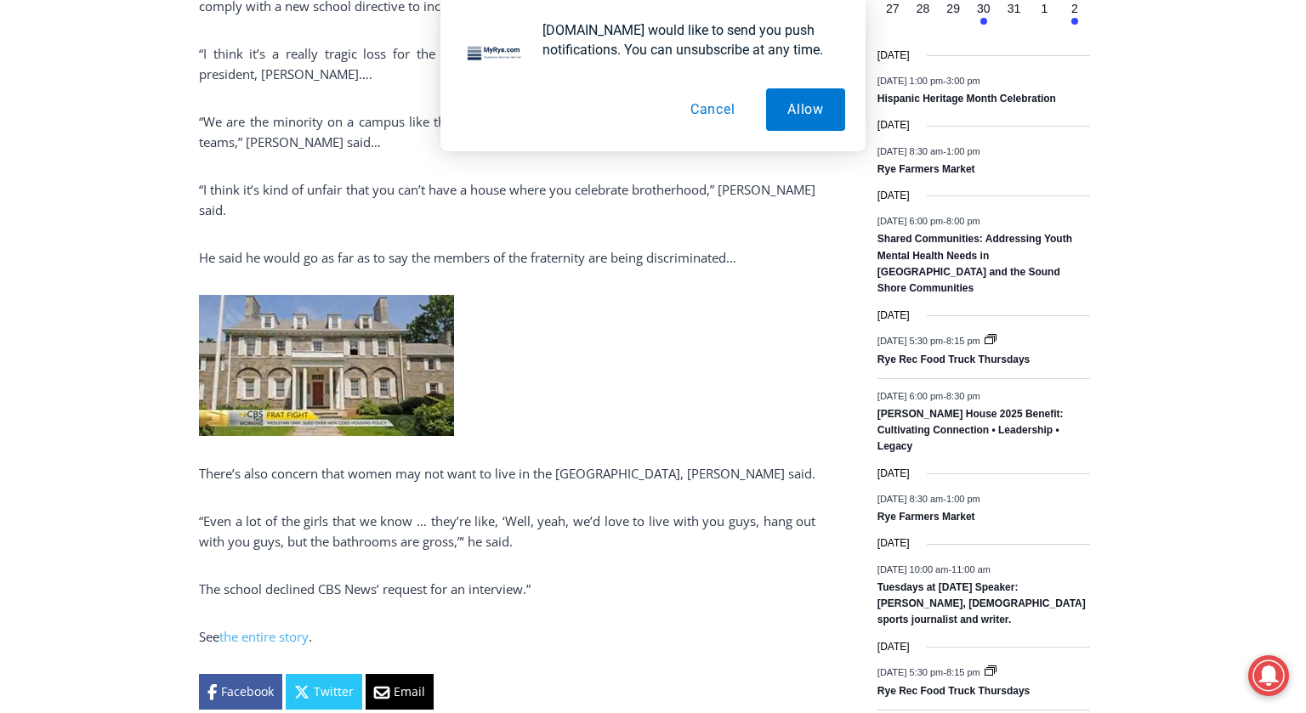
click at [439, 463] on p "There’s also concern that women may not want to live in the [GEOGRAPHIC_DATA], …" at bounding box center [507, 473] width 616 height 20
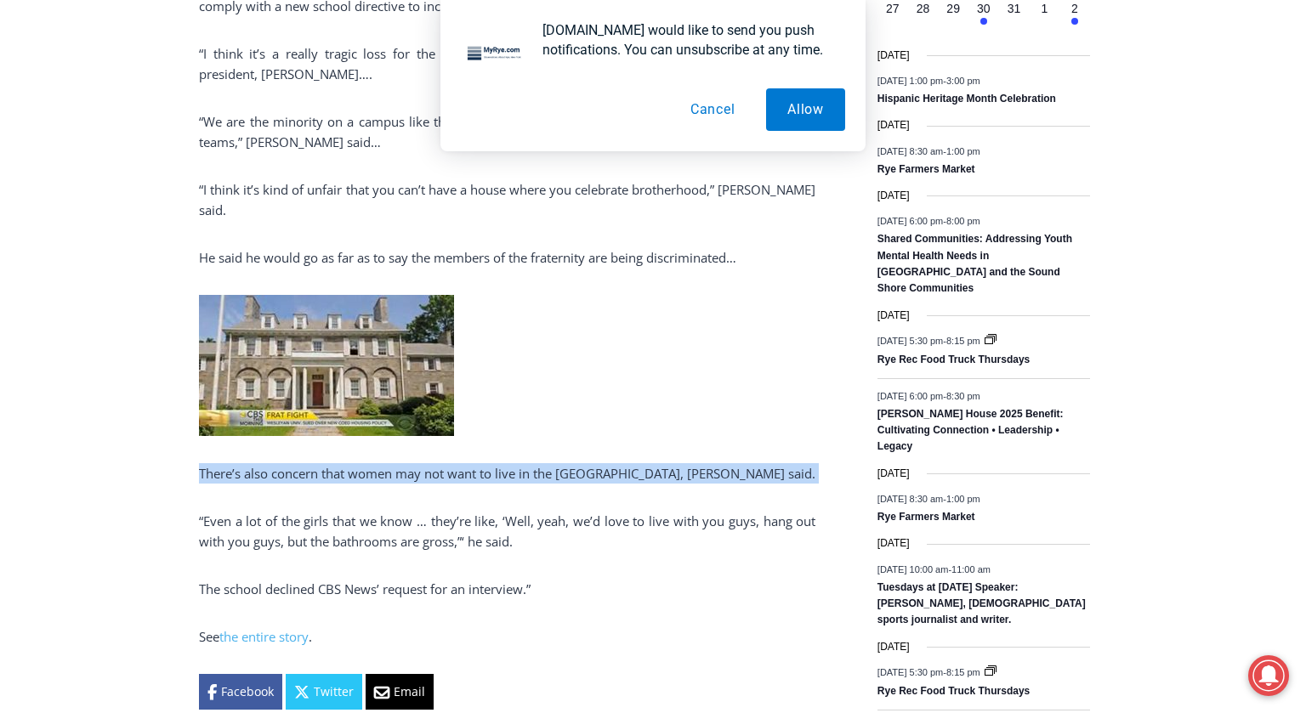
click at [439, 463] on p "There’s also concern that women may not want to live in the [GEOGRAPHIC_DATA], …" at bounding box center [507, 473] width 616 height 20
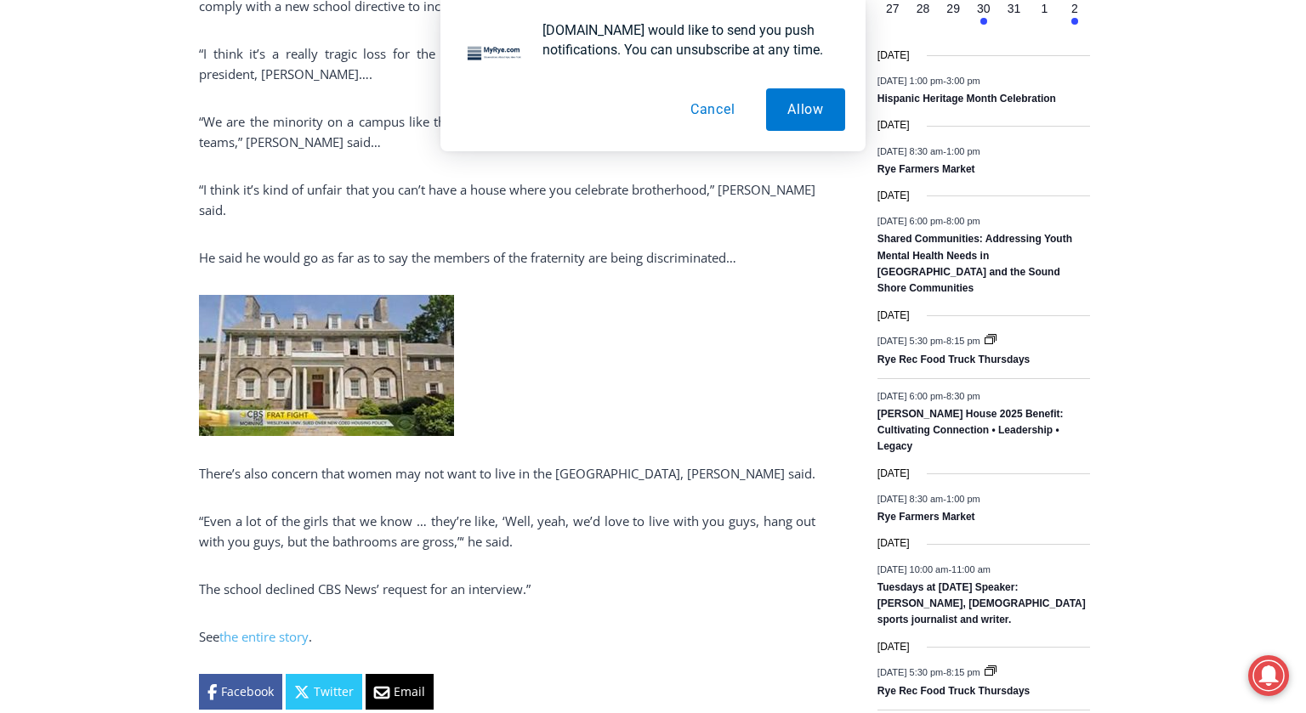
click at [439, 463] on p "There’s also concern that women may not want to live in the [GEOGRAPHIC_DATA], …" at bounding box center [507, 473] width 616 height 20
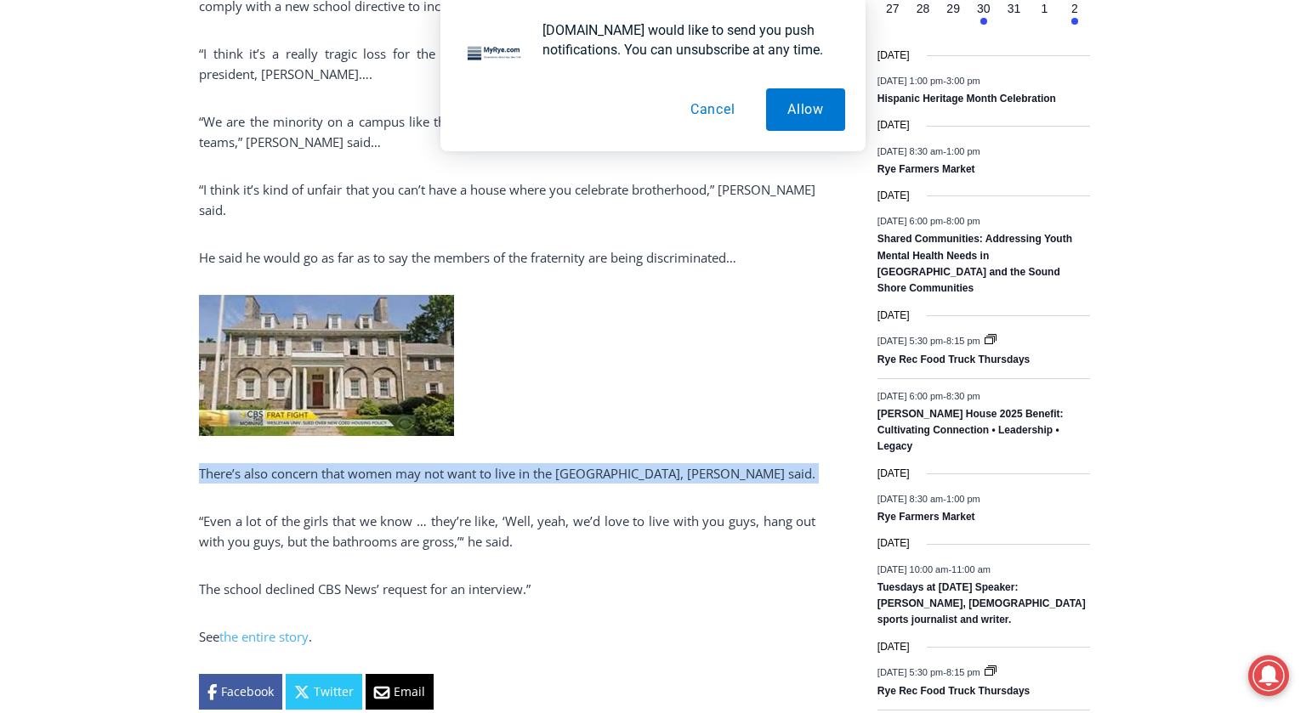
click at [439, 463] on p "There’s also concern that women may not want to live in the [GEOGRAPHIC_DATA], …" at bounding box center [507, 473] width 616 height 20
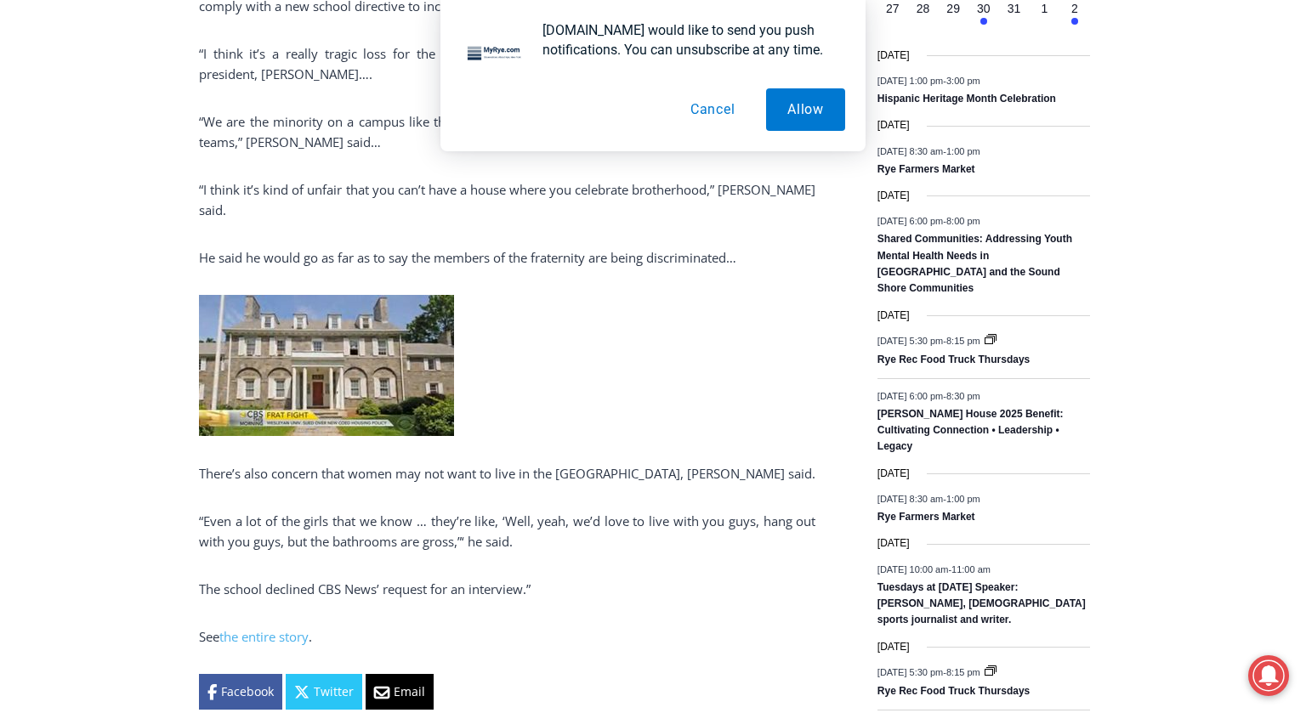
click at [439, 463] on p "There’s also concern that women may not want to live in the [GEOGRAPHIC_DATA], …" at bounding box center [507, 473] width 616 height 20
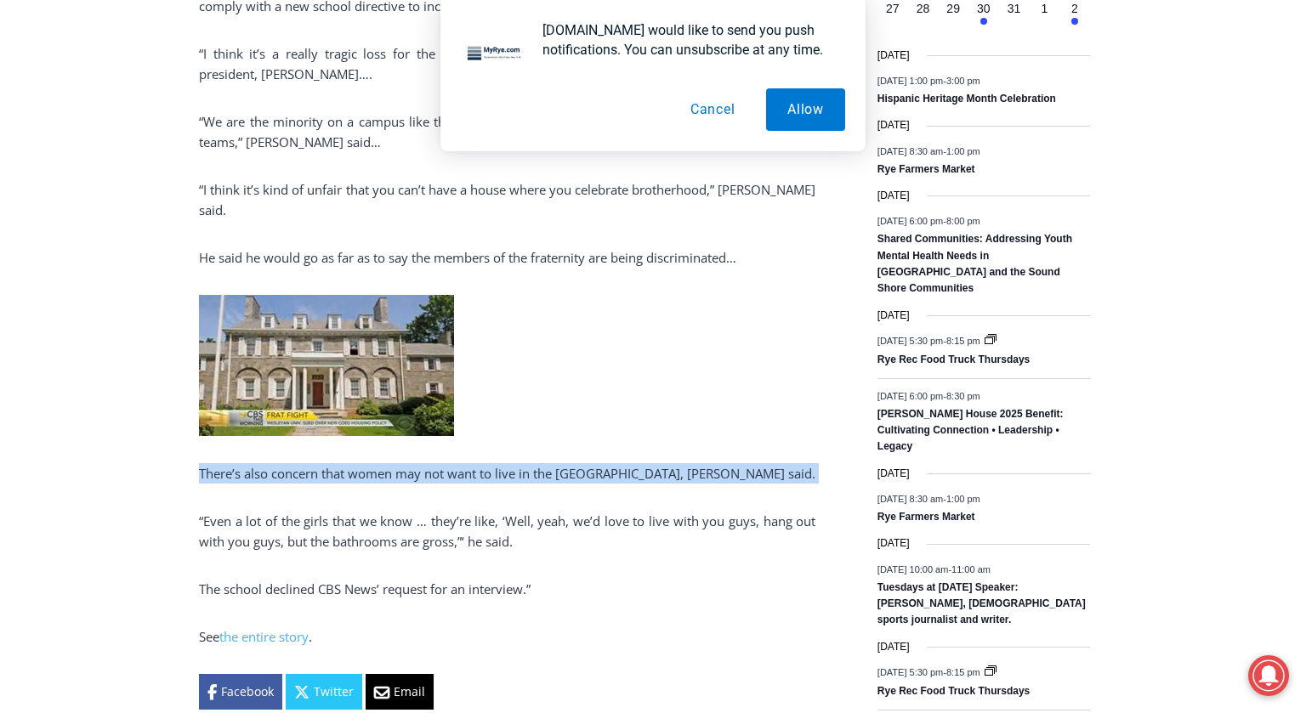
click at [439, 463] on p "There’s also concern that women may not want to live in the [GEOGRAPHIC_DATA], …" at bounding box center [507, 473] width 616 height 20
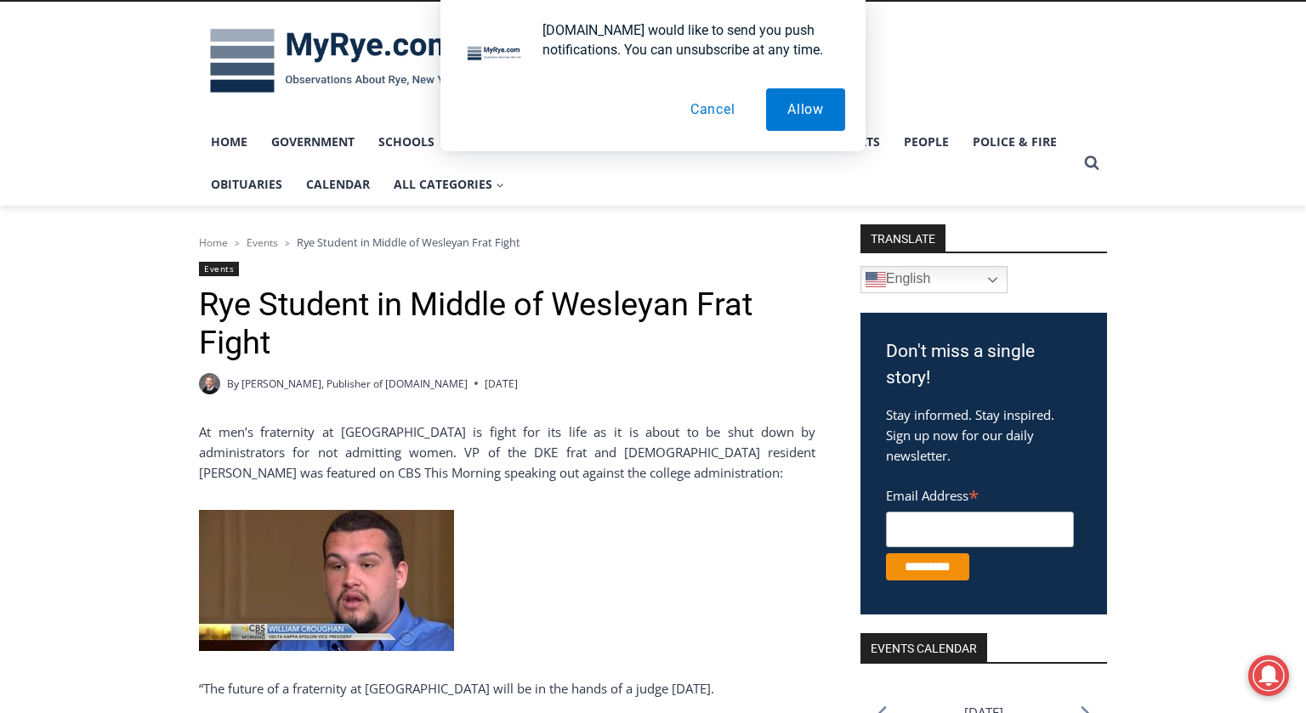
scroll to position [0, 0]
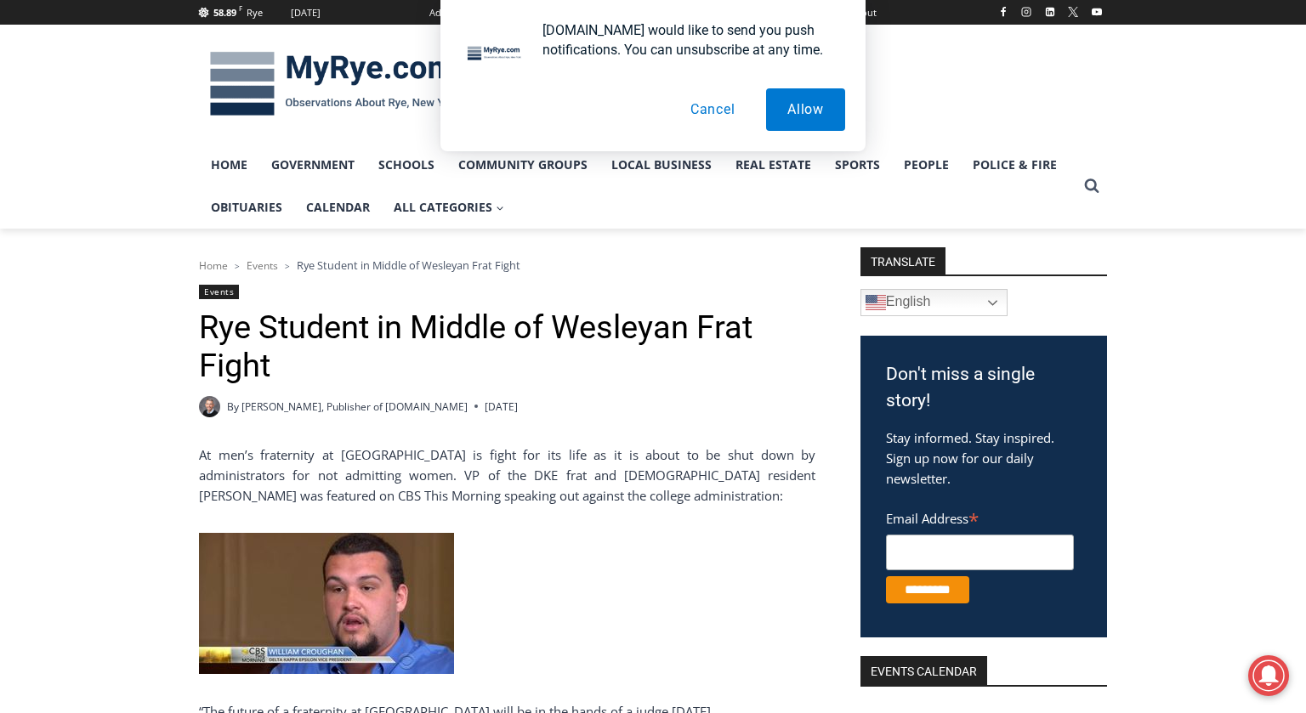
click at [367, 572] on img at bounding box center [326, 603] width 255 height 141
